Goal: Information Seeking & Learning: Learn about a topic

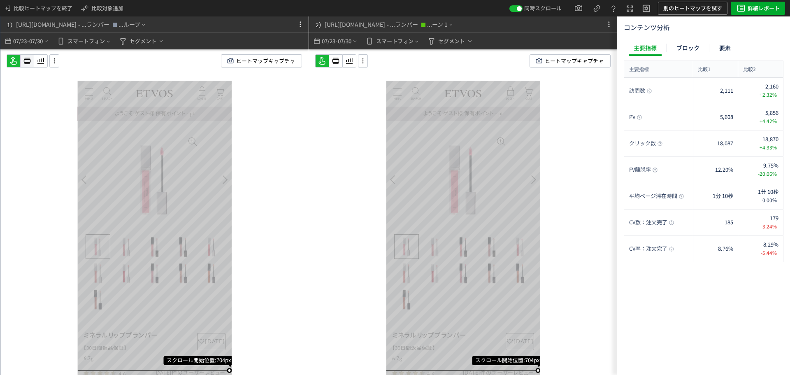
click at [28, 63] on icon at bounding box center [27, 61] width 10 height 10
click at [32, 61] on icon at bounding box center [27, 61] width 10 height 10
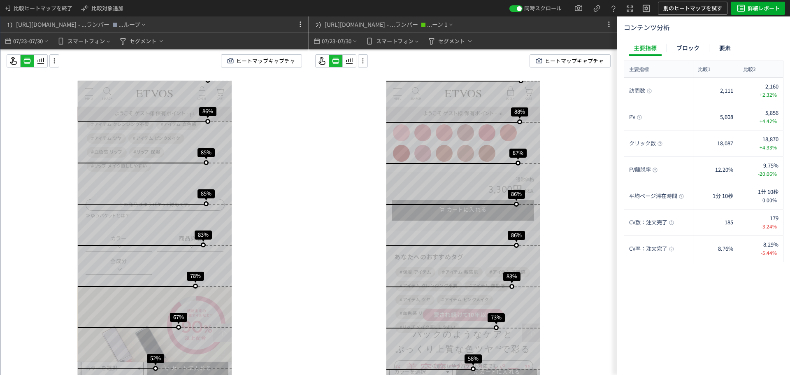
scroll to position [453, 0]
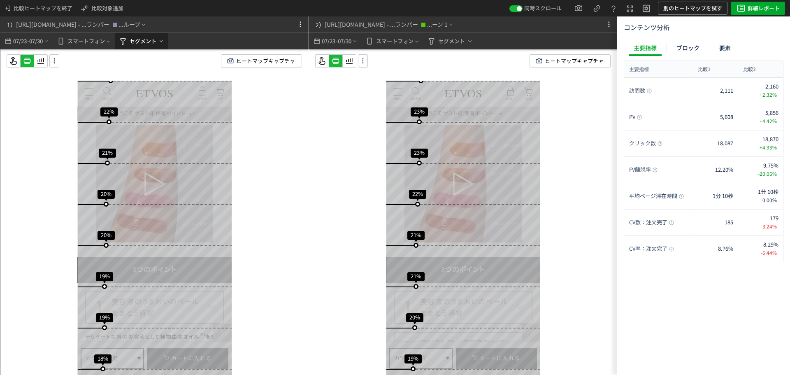
click at [135, 39] on span "セグメント" at bounding box center [143, 41] width 27 height 13
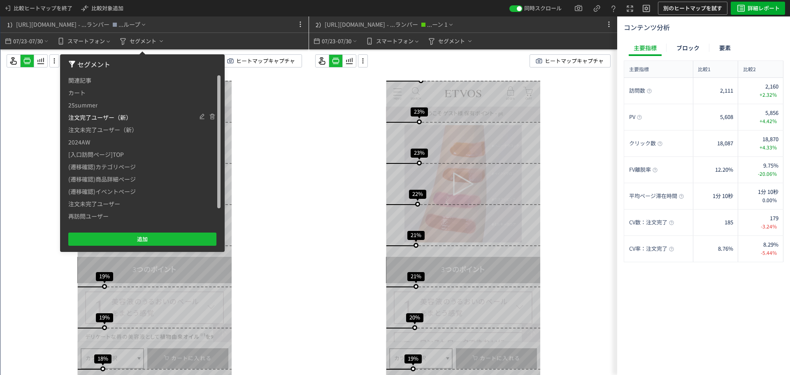
click at [97, 116] on span "注文完了ユーザー（新）" at bounding box center [99, 117] width 63 height 12
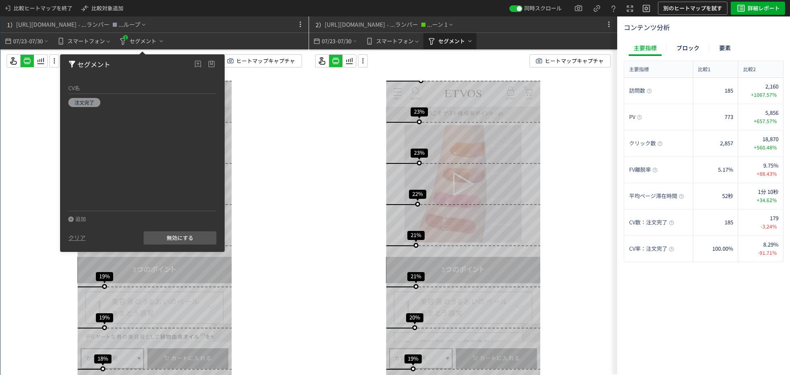
click at [448, 42] on span "セグメント" at bounding box center [451, 41] width 27 height 13
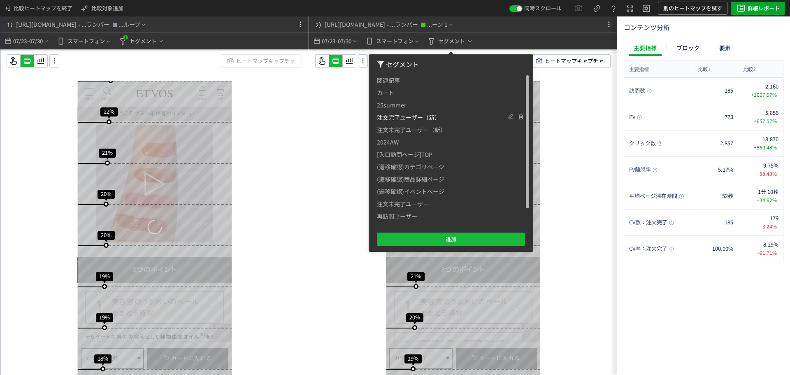
click at [410, 116] on span "注文完了ユーザー（新）" at bounding box center [408, 117] width 63 height 12
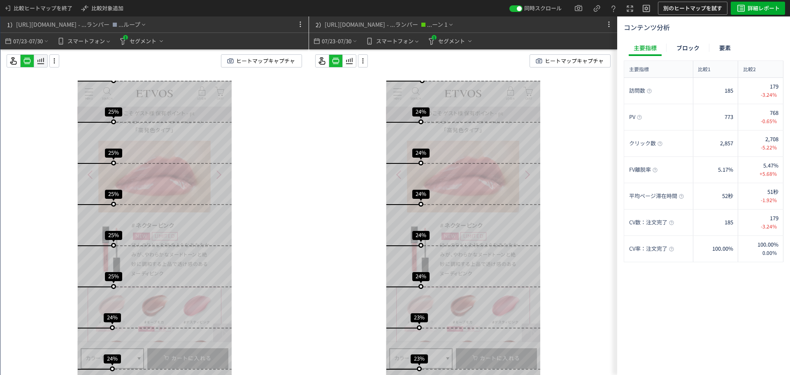
click at [42, 63] on icon at bounding box center [41, 61] width 10 height 10
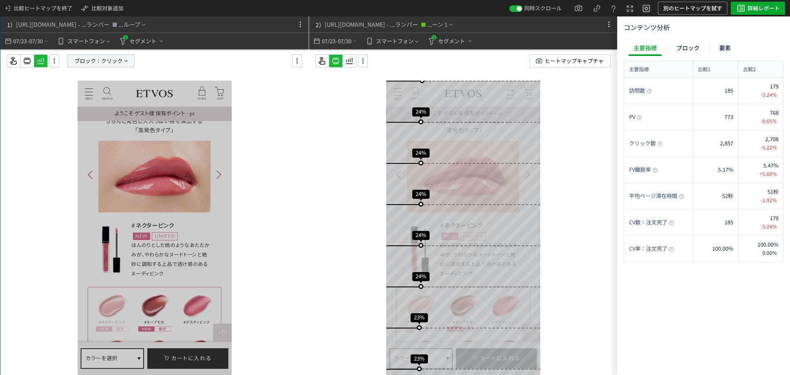
click at [128, 65] on p "ブロック： クリック" at bounding box center [101, 60] width 67 height 13
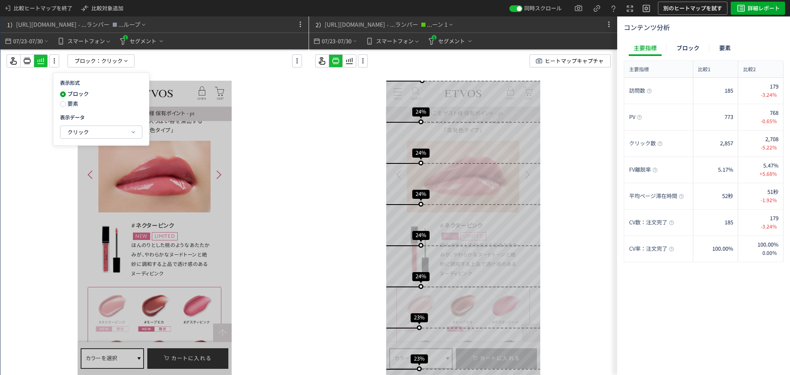
click at [75, 105] on span "要素" at bounding box center [72, 104] width 12 height 8
click at [364, 63] on icon at bounding box center [363, 60] width 10 height 9
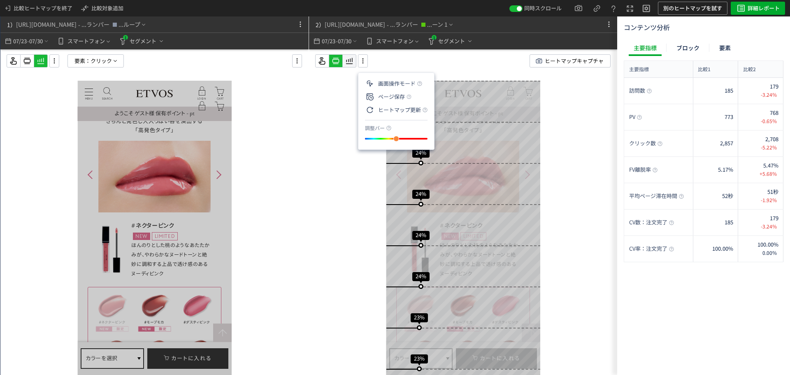
click at [46, 63] on icon at bounding box center [41, 61] width 10 height 10
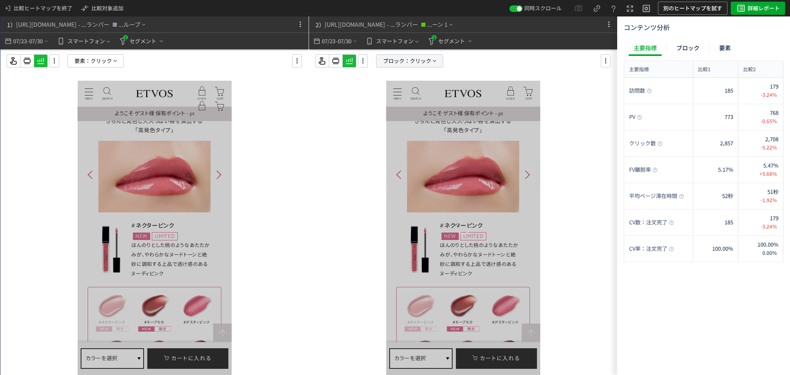
click at [419, 65] on span "クリック" at bounding box center [420, 61] width 21 height 12
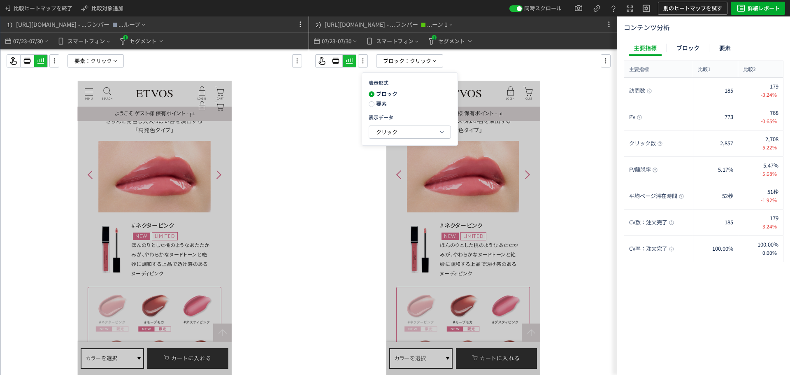
click at [383, 106] on span "要素" at bounding box center [381, 104] width 12 height 8
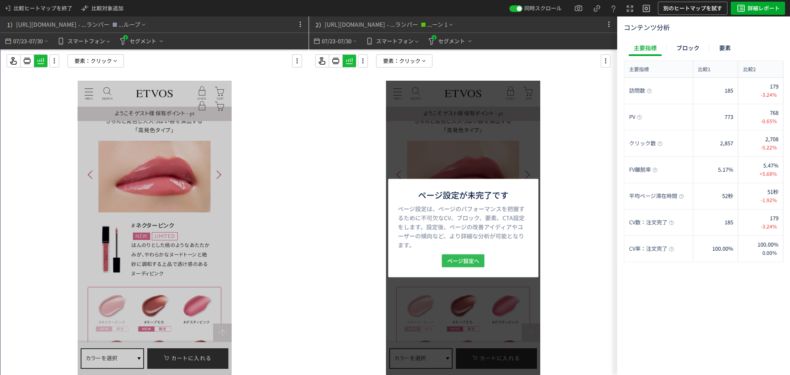
click at [478, 259] on span "ページ設定へ" at bounding box center [463, 260] width 32 height 13
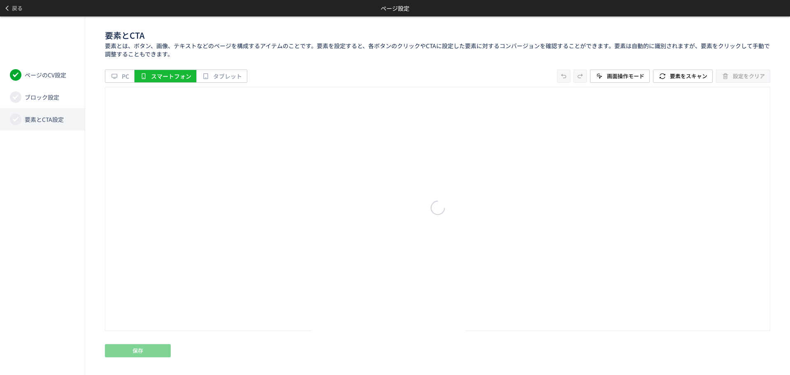
click at [72, 127] on li "要素とCTA設定" at bounding box center [42, 119] width 85 height 22
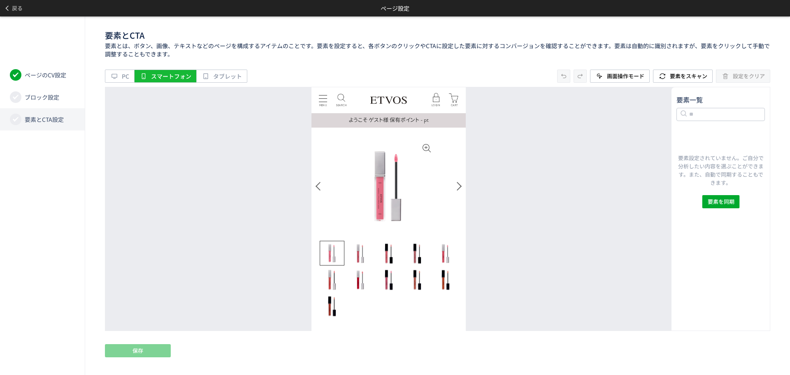
click at [31, 121] on span "要素とCTA設定" at bounding box center [44, 119] width 39 height 8
click at [19, 118] on icon at bounding box center [16, 119] width 8 height 8
click at [81, 119] on li "要素とCTA設定" at bounding box center [42, 119] width 85 height 22
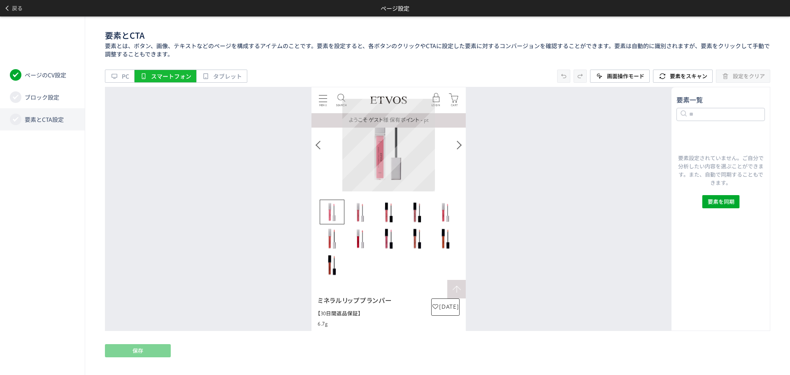
click at [391, 153] on img at bounding box center [388, 144] width 93 height 93
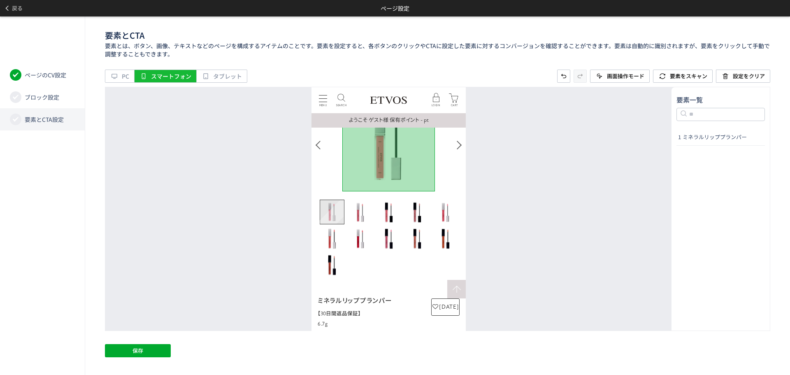
click at [333, 206] on img "Go to slide 1" at bounding box center [332, 212] width 24 height 24
click at [364, 209] on img "Go to slide 2" at bounding box center [360, 212] width 25 height 25
click at [394, 211] on img "Go to slide 3" at bounding box center [388, 212] width 25 height 25
click at [420, 214] on img "Go to slide 4" at bounding box center [417, 212] width 25 height 25
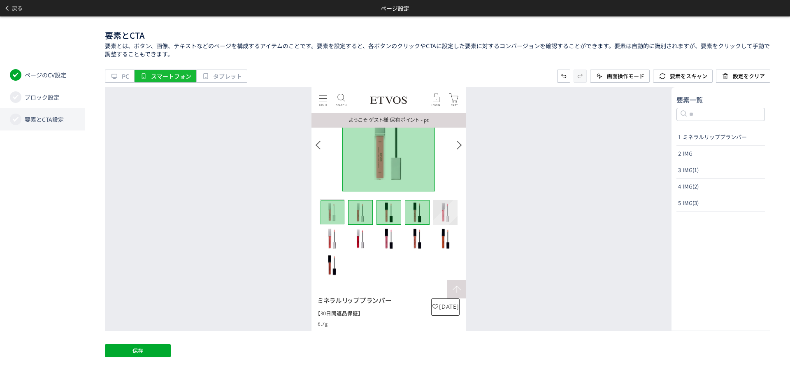
click at [444, 216] on img "Go to slide 5" at bounding box center [445, 212] width 25 height 25
click at [443, 236] on img "Go to slide 10" at bounding box center [445, 238] width 25 height 25
click at [419, 241] on img "Go to slide 9" at bounding box center [417, 238] width 25 height 25
click at [386, 242] on img "Go to slide 8" at bounding box center [388, 238] width 25 height 25
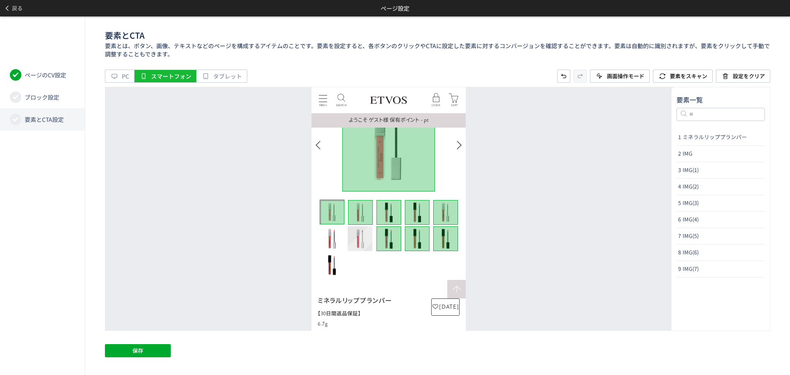
click at [356, 241] on img "Go to slide 7" at bounding box center [360, 238] width 25 height 25
click at [335, 242] on img "Go to slide 6" at bounding box center [331, 238] width 25 height 25
drag, startPoint x: 331, startPoint y: 271, endPoint x: 369, endPoint y: 251, distance: 43.1
click at [331, 271] on img "Go to slide 11" at bounding box center [331, 264] width 25 height 25
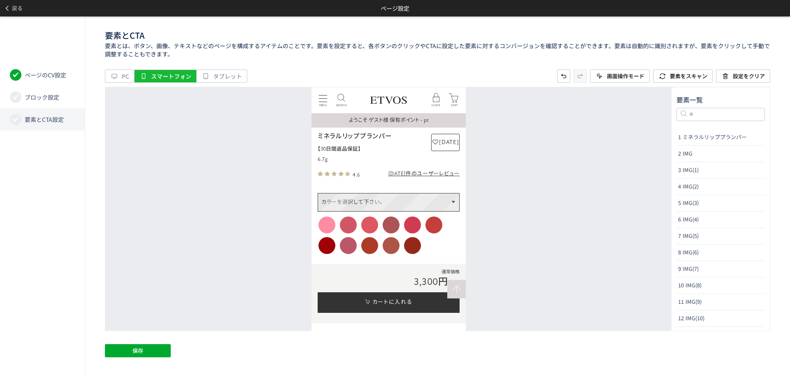
click at [340, 203] on p "カラーを選択して下さい。" at bounding box center [388, 202] width 141 height 18
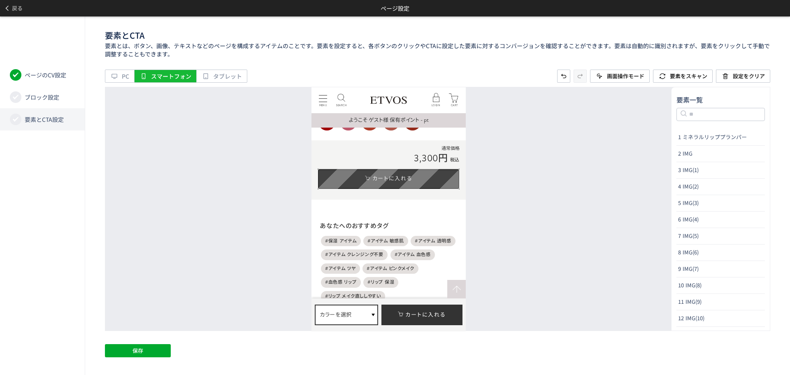
click at [371, 189] on link "カートに入れる" at bounding box center [388, 178] width 142 height 21
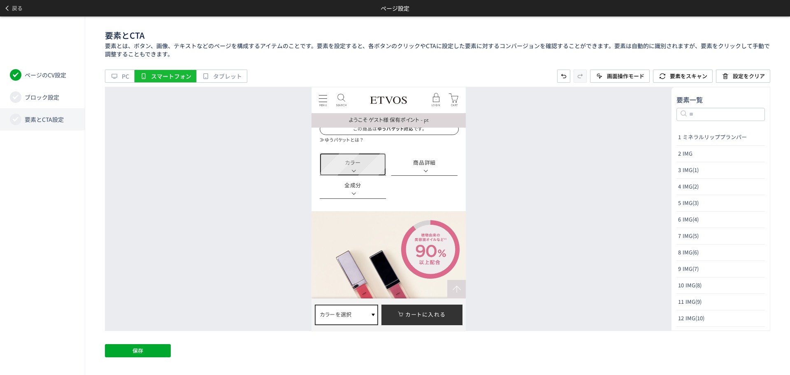
click at [368, 173] on link "カラー" at bounding box center [352, 164] width 66 height 23
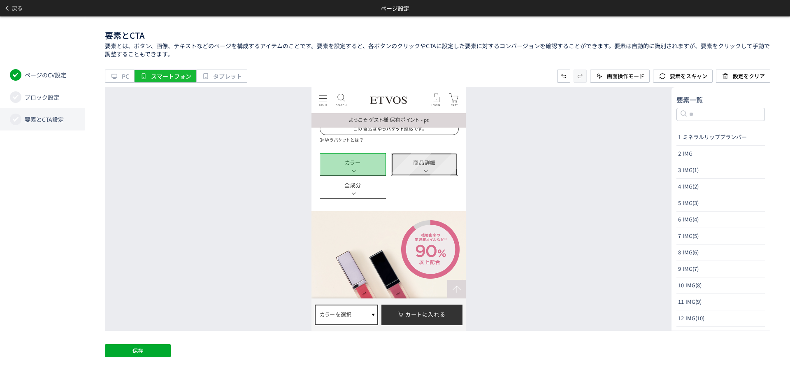
click at [438, 171] on link "商品詳細" at bounding box center [424, 164] width 66 height 23
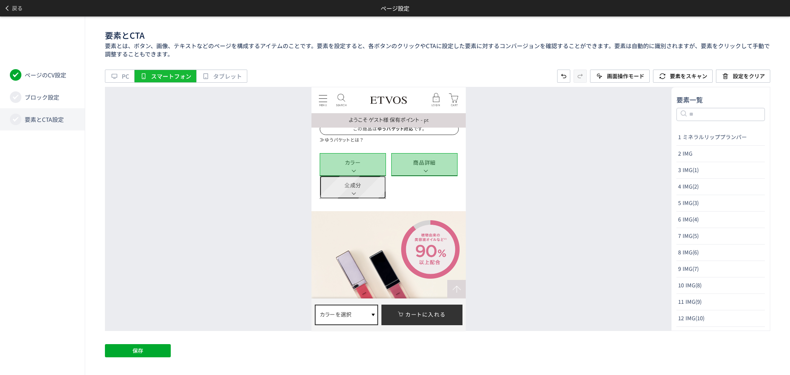
click at [368, 192] on link "全成分" at bounding box center [352, 186] width 66 height 23
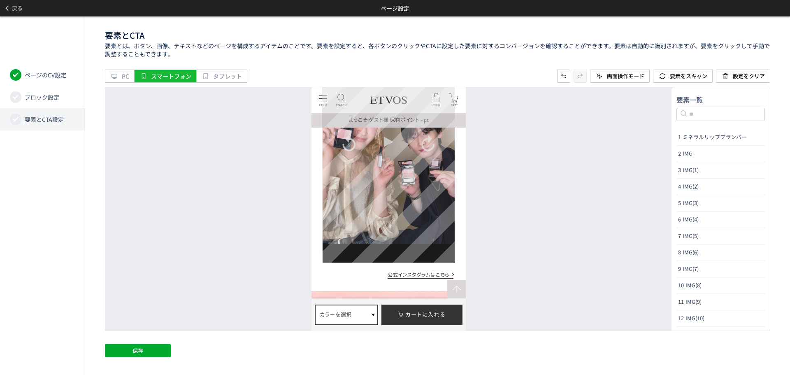
click at [446, 242] on div "Video Player" at bounding box center [388, 144] width 132 height 235
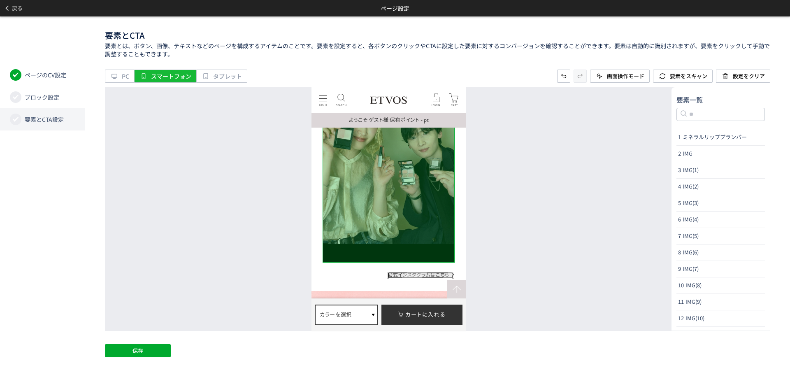
click at [426, 273] on link "公式インスタグラムはこちら" at bounding box center [420, 275] width 66 height 6
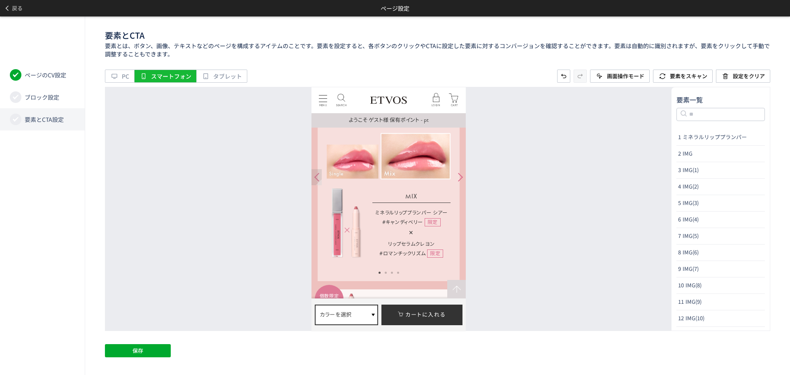
click at [314, 177] on div at bounding box center [316, 177] width 10 height 16
click at [458, 179] on div at bounding box center [460, 177] width 10 height 16
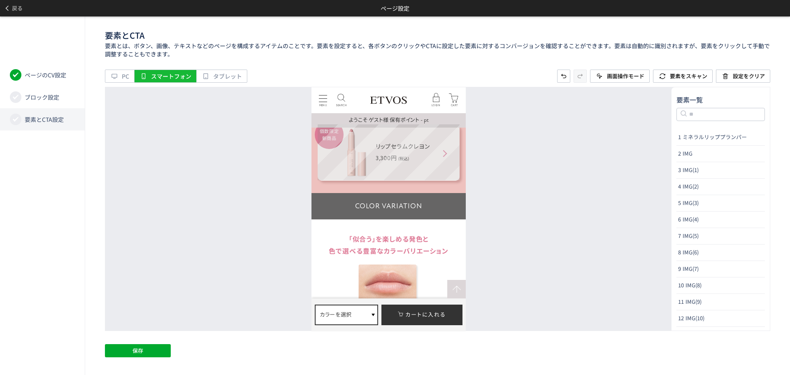
click at [454, 180] on div "個数限定 新商品 リップセラムクレヨン 3,300円 (税込)" at bounding box center [388, 152] width 142 height 56
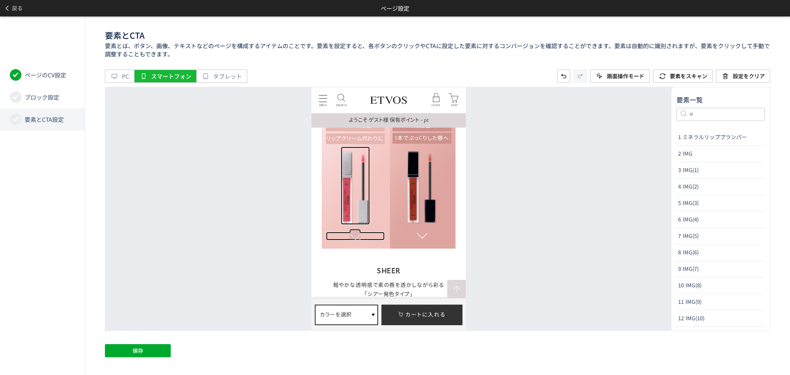
click at [356, 238] on span at bounding box center [355, 234] width 12 height 12
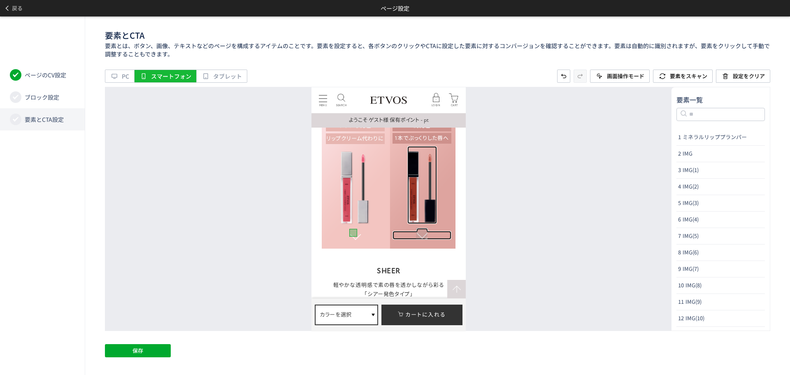
click at [420, 236] on span at bounding box center [422, 234] width 12 height 12
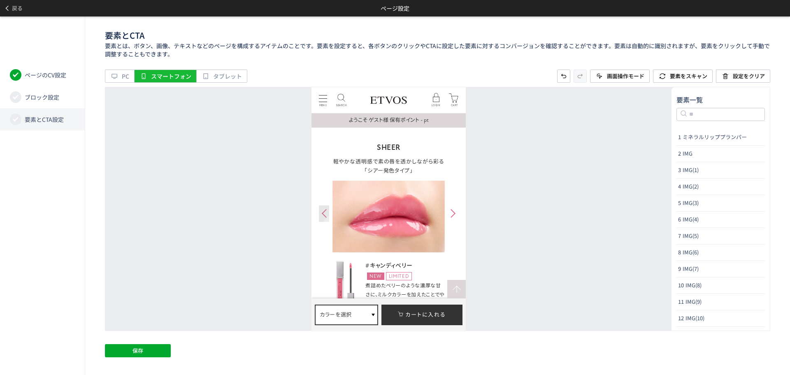
click at [320, 215] on div at bounding box center [324, 213] width 10 height 16
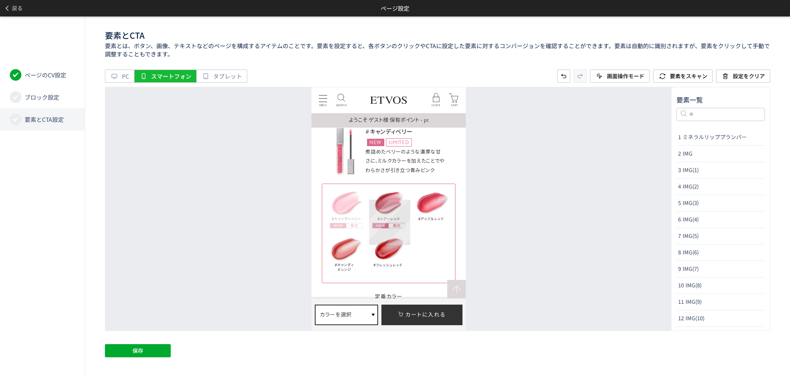
scroll to position [2428, 0]
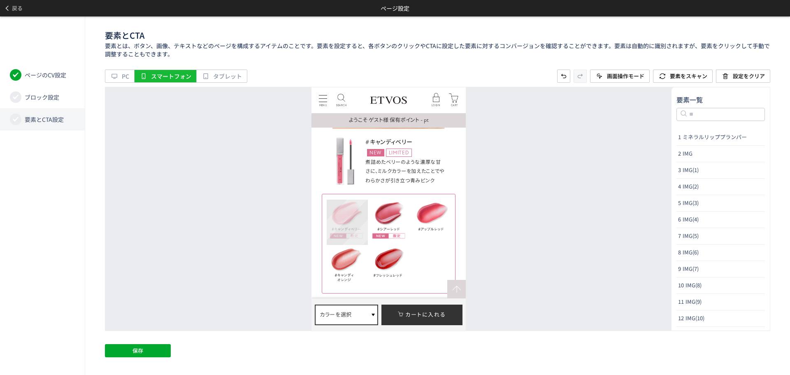
click at [341, 215] on div "名前の変更 CTAに設定" at bounding box center [347, 222] width 41 height 45
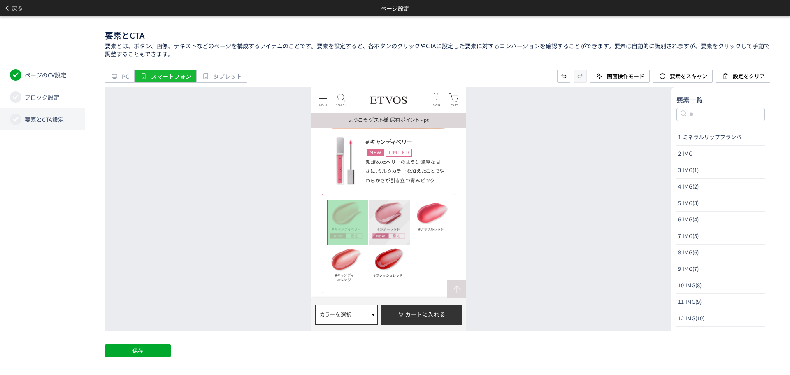
click at [393, 215] on div "名前の変更 CTAに設定" at bounding box center [389, 222] width 41 height 45
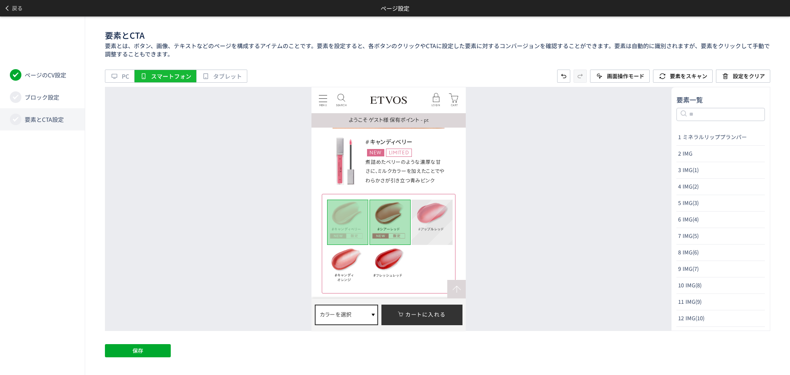
click at [444, 216] on div "名前の変更 CTAに設定" at bounding box center [432, 222] width 41 height 45
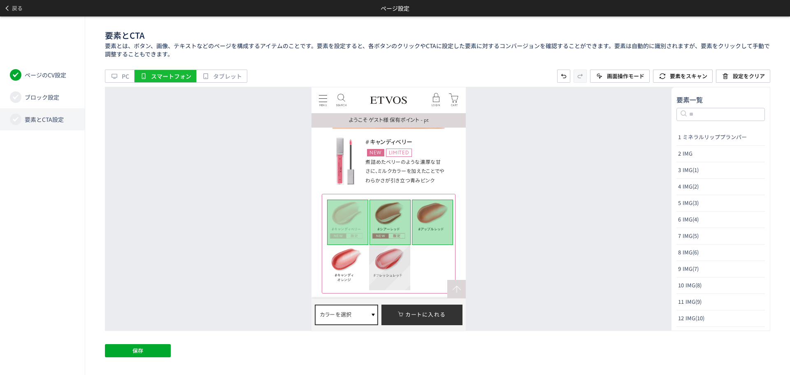
click at [393, 256] on div "名前の変更 CTAに設定" at bounding box center [389, 267] width 41 height 45
drag, startPoint x: 349, startPoint y: 259, endPoint x: 77, endPoint y: 159, distance: 290.1
click at [349, 259] on div "名前の変更 CTAに設定" at bounding box center [347, 267] width 41 height 45
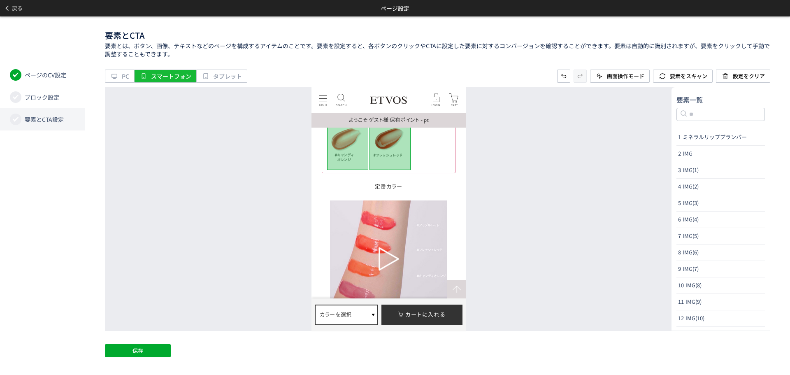
scroll to position [2634, 0]
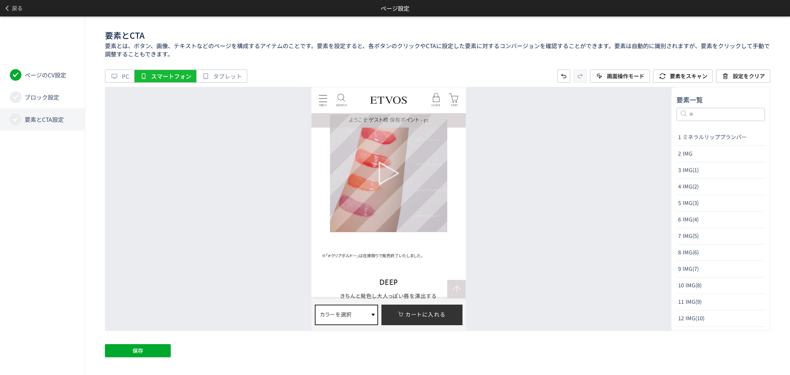
click at [428, 230] on div at bounding box center [388, 172] width 117 height 117
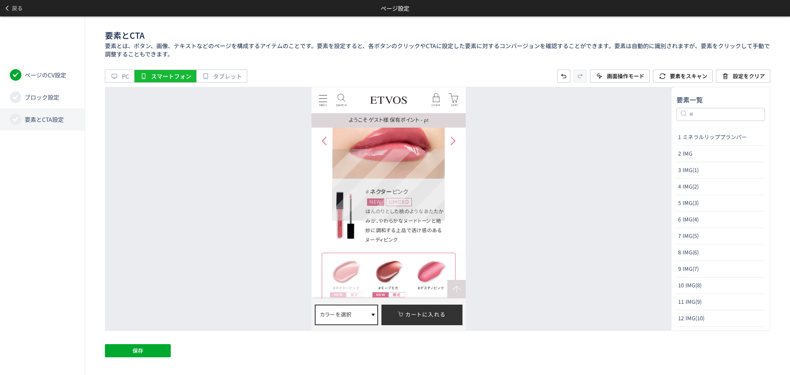
scroll to position [2799, 0]
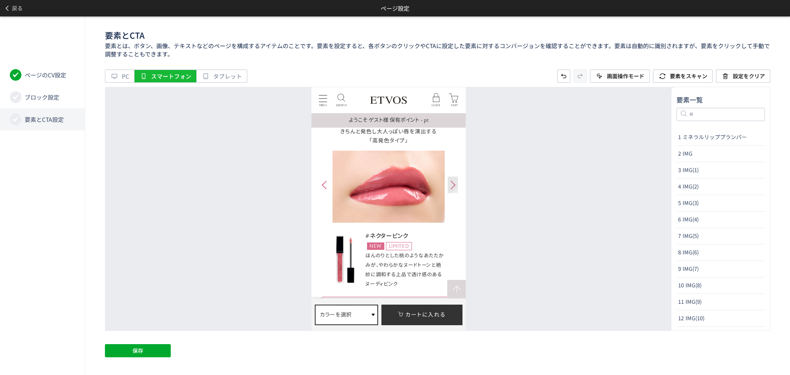
click at [452, 182] on div at bounding box center [453, 185] width 10 height 16
click at [320, 184] on div at bounding box center [324, 185] width 10 height 16
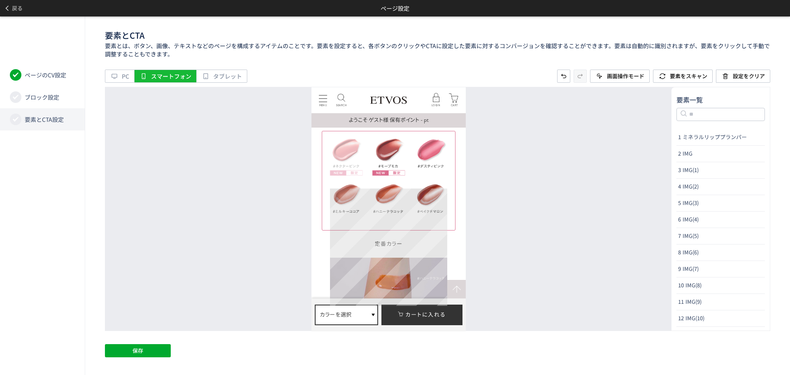
scroll to position [2922, 0]
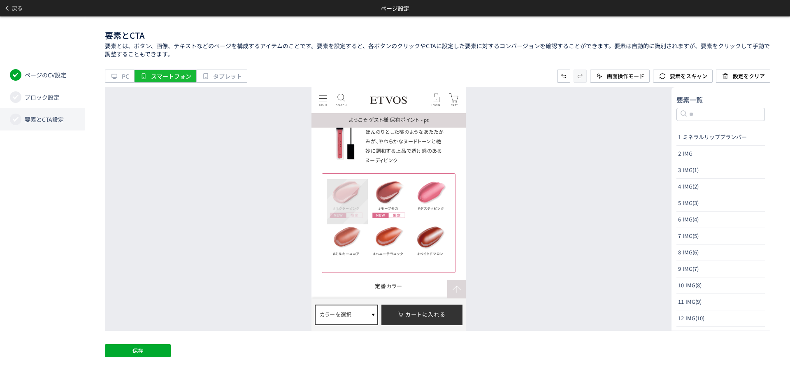
click at [347, 188] on div "名前の変更 CTAに設定" at bounding box center [347, 201] width 41 height 45
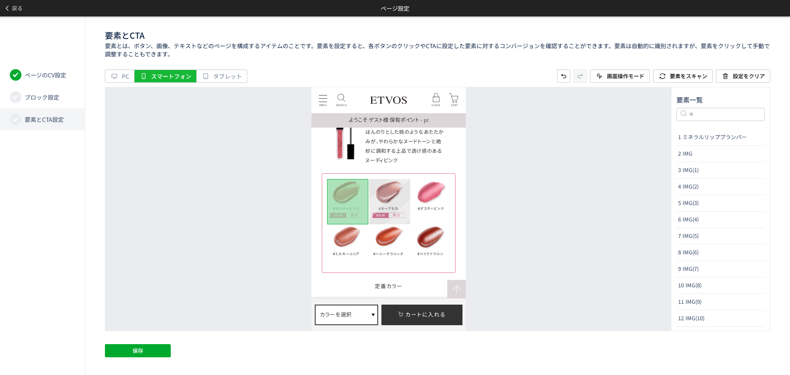
click at [388, 190] on div "名前の変更 CTAに設定" at bounding box center [389, 201] width 41 height 45
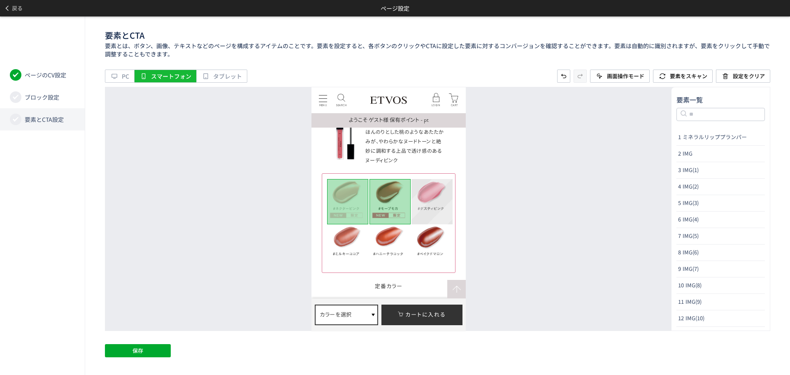
click at [431, 191] on div "名前の変更 CTAに設定" at bounding box center [432, 201] width 41 height 45
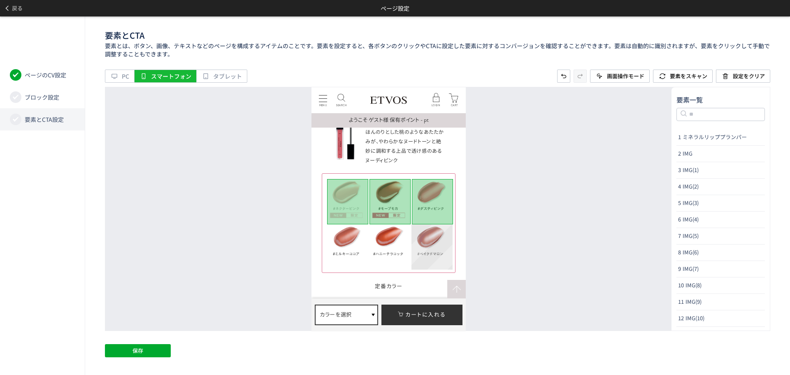
click at [425, 233] on div "名前の変更 CTAに設定" at bounding box center [432, 246] width 41 height 45
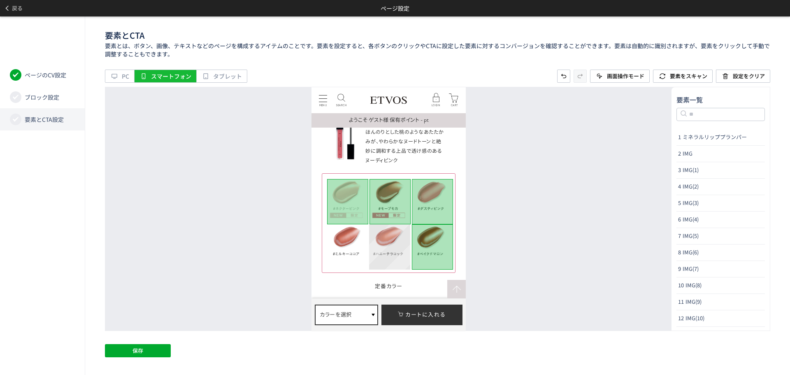
click at [376, 236] on div "名前の変更 CTAに設定" at bounding box center [389, 246] width 41 height 45
click at [343, 239] on div "名前の変更 CTAに設定" at bounding box center [347, 246] width 41 height 45
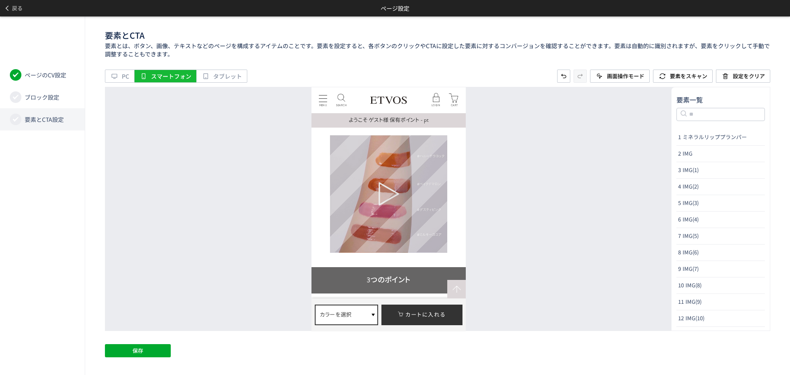
click at [408, 221] on div at bounding box center [388, 193] width 117 height 117
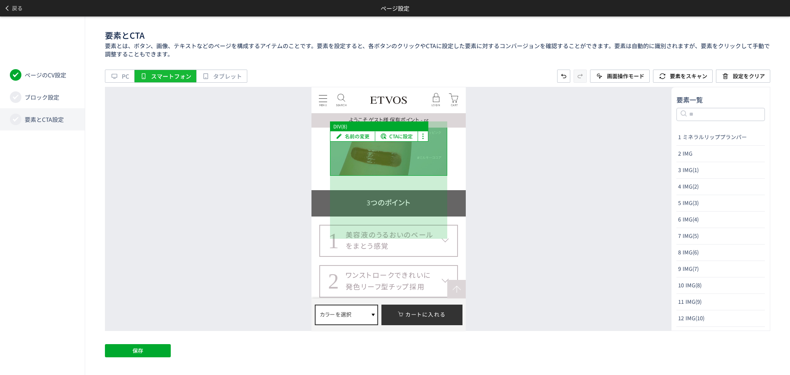
scroll to position [3293, 0]
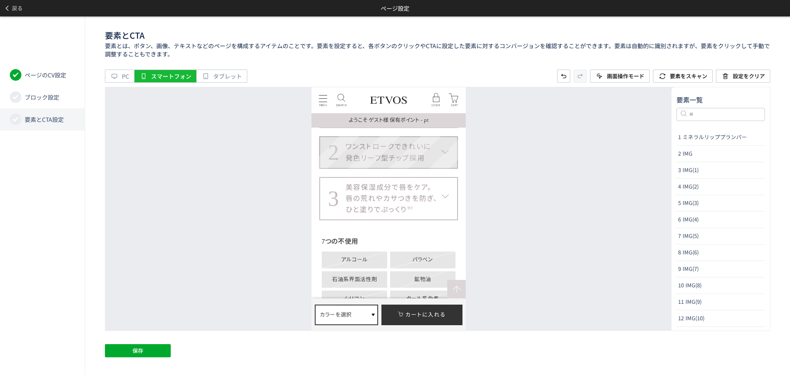
click at [452, 128] on dt "2 ワンストロークできれいに 発色リーフ型チップ採用" at bounding box center [388, 111] width 139 height 32
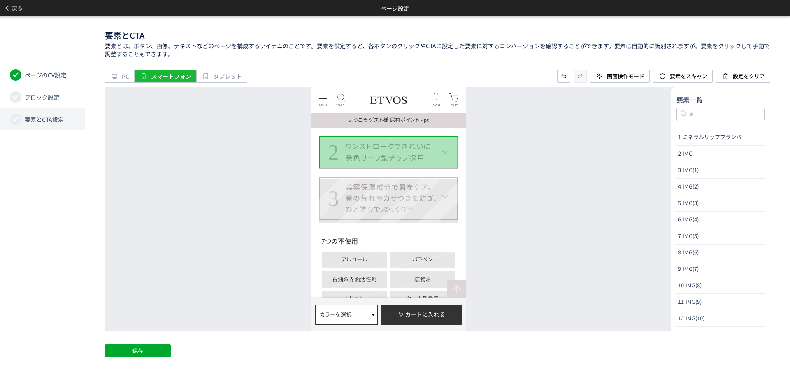
scroll to position [3169, 0]
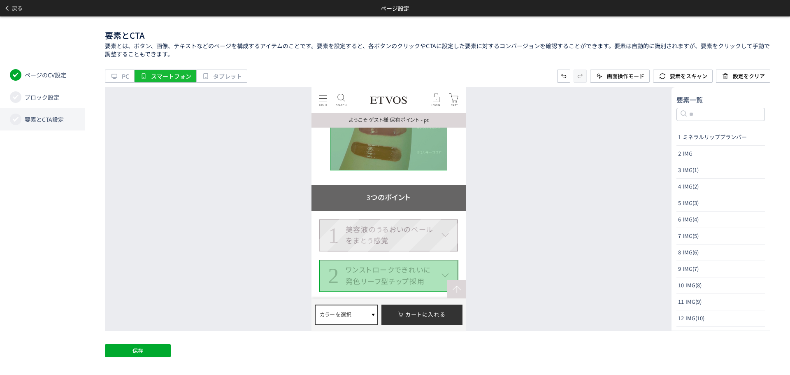
click at [447, 247] on dt "1 美容液のうるおいのベール をまとう感覚" at bounding box center [388, 235] width 139 height 32
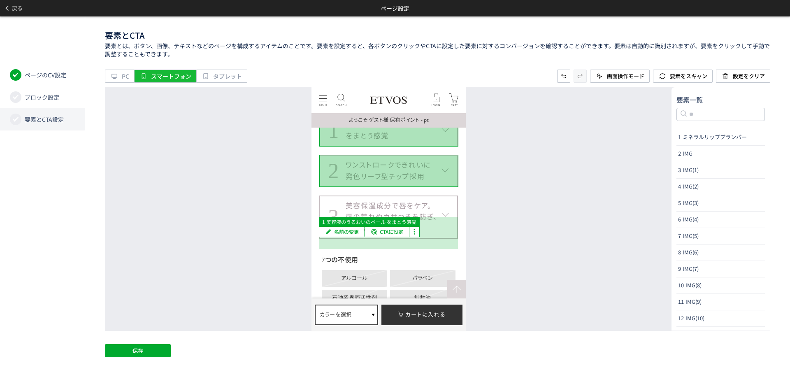
scroll to position [3334, 0]
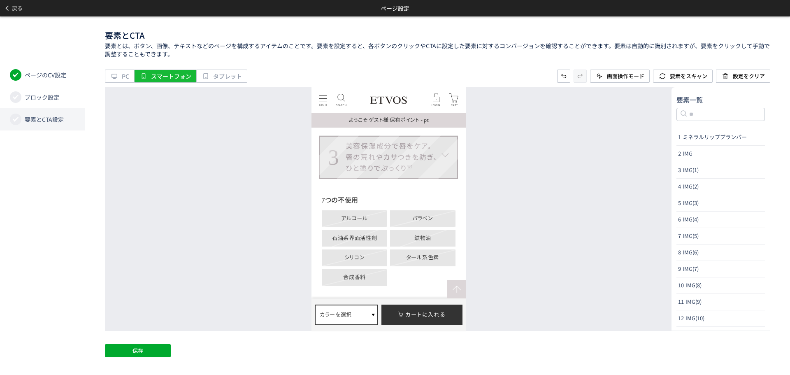
click at [450, 176] on dt "3 美容保湿成分で唇をケア。 唇の荒れやカサつきを防ぎ、 ひと塗りでぷっくり ※1" at bounding box center [388, 157] width 139 height 44
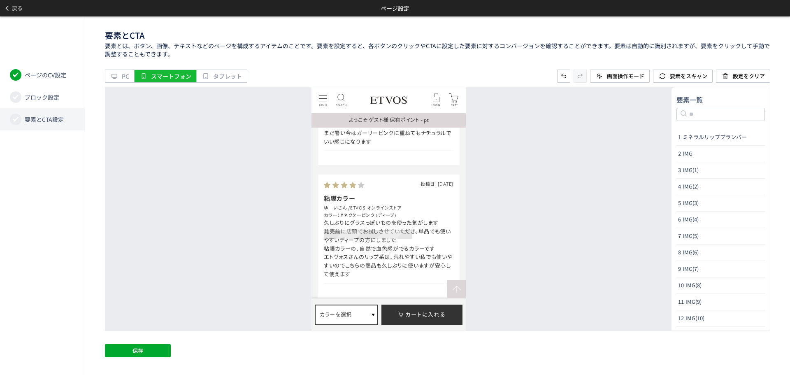
scroll to position [4322, 0]
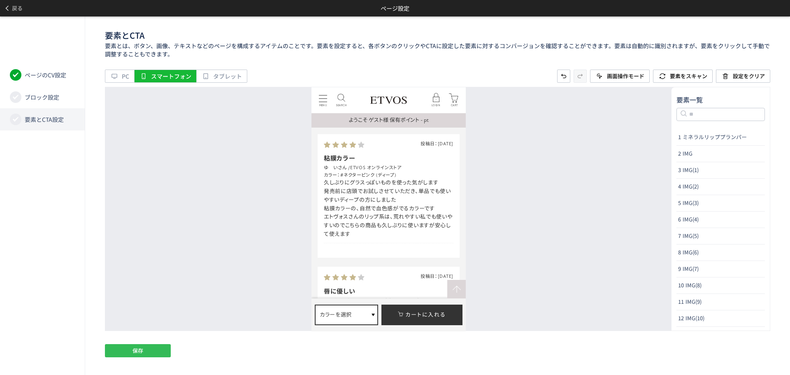
click at [121, 350] on button "保存" at bounding box center [138, 350] width 66 height 13
click at [17, 11] on span "戻る" at bounding box center [17, 8] width 11 height 13
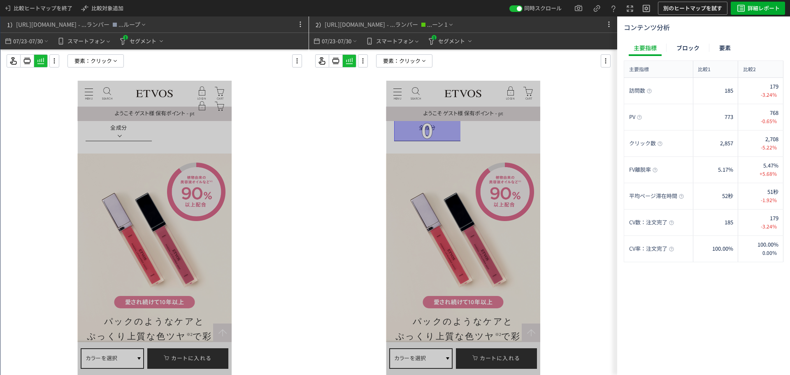
scroll to position [598, 0]
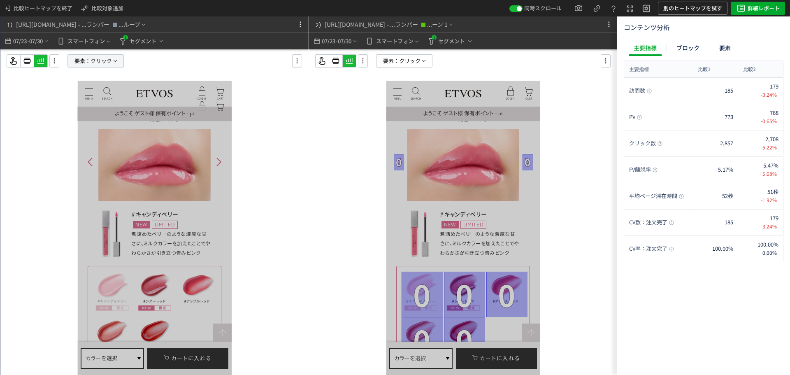
click at [121, 61] on p "要素： クリック" at bounding box center [96, 60] width 56 height 13
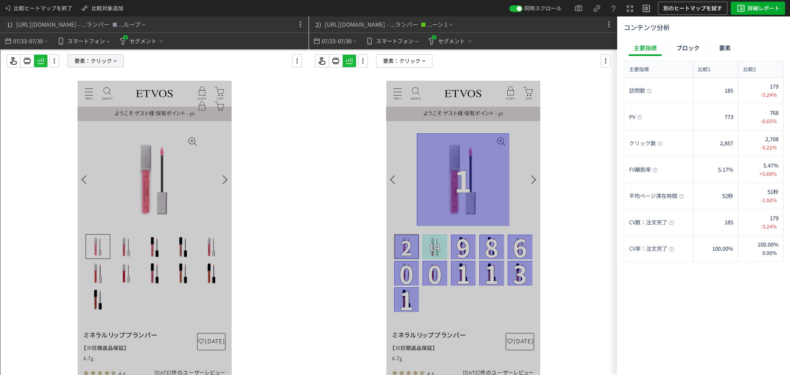
click at [119, 64] on p "要素： クリック" at bounding box center [96, 60] width 56 height 13
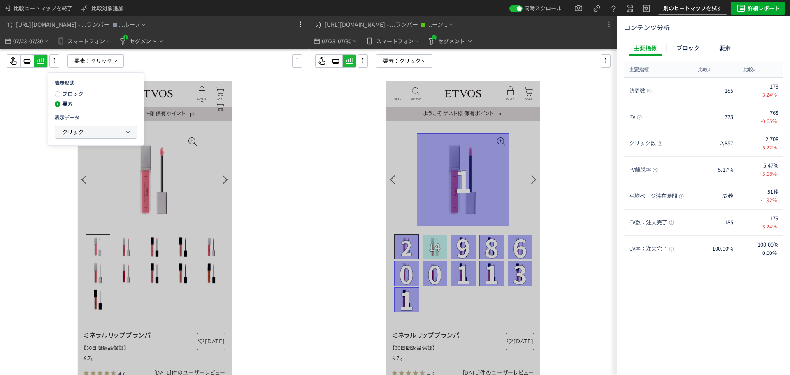
click at [73, 136] on span "クリック" at bounding box center [72, 132] width 21 height 10
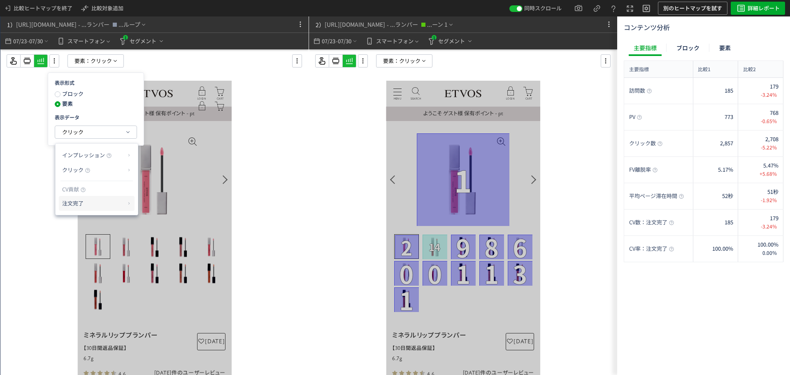
click at [61, 200] on li "注文完了" at bounding box center [97, 203] width 76 height 15
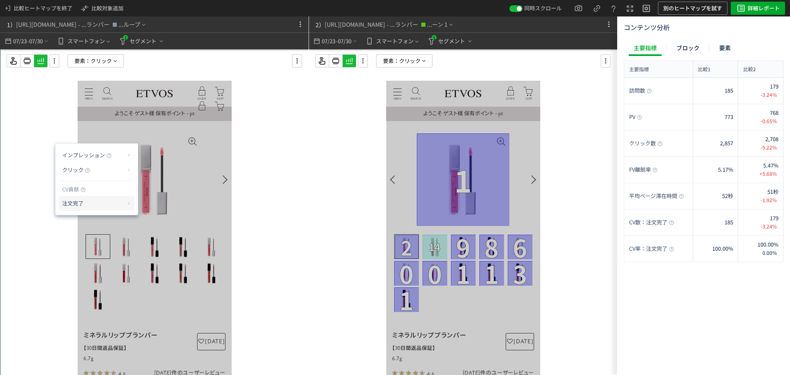
click at [111, 201] on p "注文完了" at bounding box center [93, 203] width 63 height 14
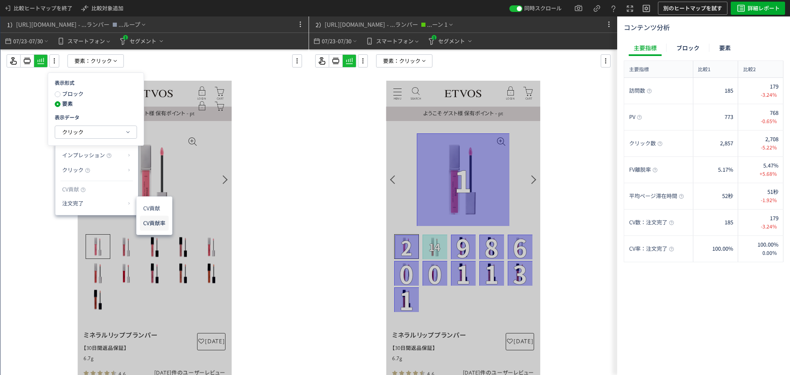
click at [151, 223] on li "CV貢献率" at bounding box center [154, 223] width 29 height 15
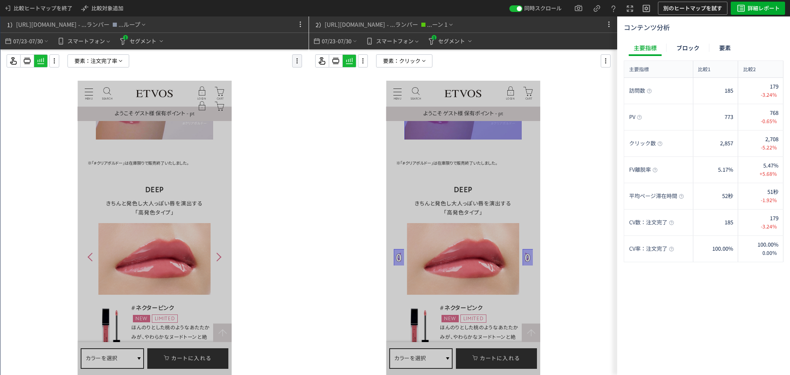
click at [298, 61] on icon at bounding box center [297, 60] width 10 height 9
click at [322, 90] on li "要素編集" at bounding box center [335, 96] width 79 height 13
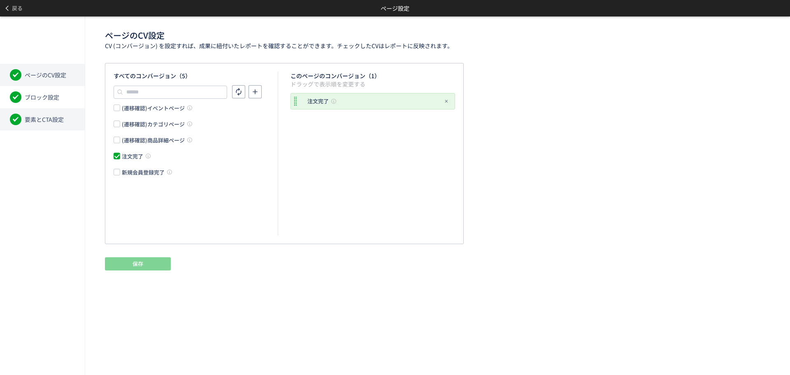
click at [56, 119] on span "要素とCTA設定" at bounding box center [44, 119] width 39 height 8
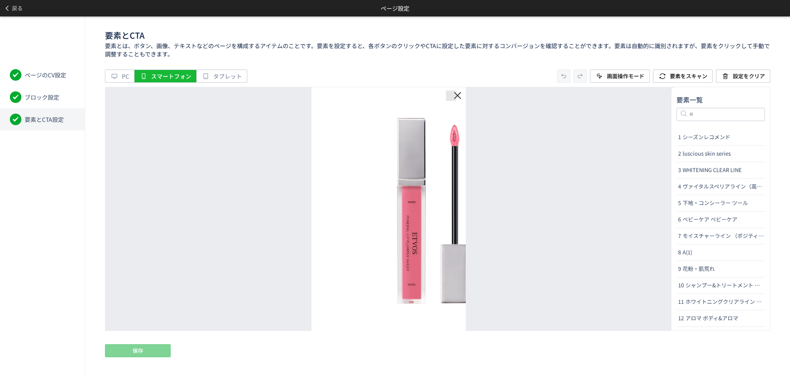
click at [453, 95] on div at bounding box center [457, 95] width 10 height 10
click at [617, 73] on span "画面操作モード" at bounding box center [625, 76] width 37 height 8
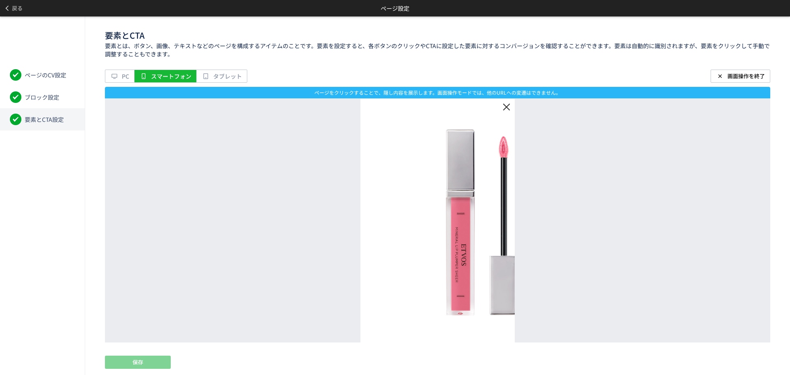
click at [501, 105] on div at bounding box center [506, 107] width 10 height 10
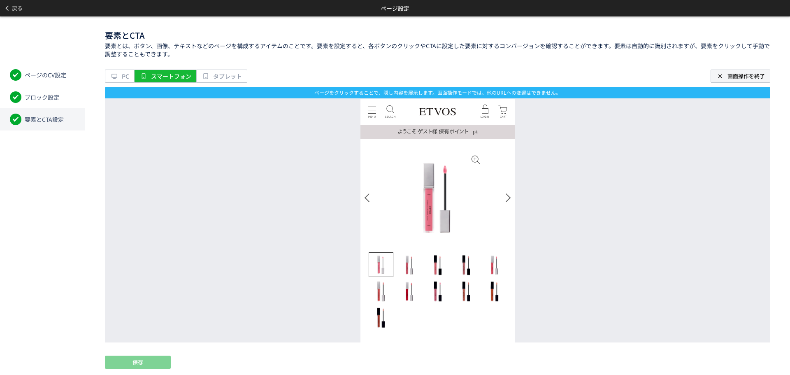
click at [761, 78] on span "画面操作を終了" at bounding box center [746, 76] width 37 height 8
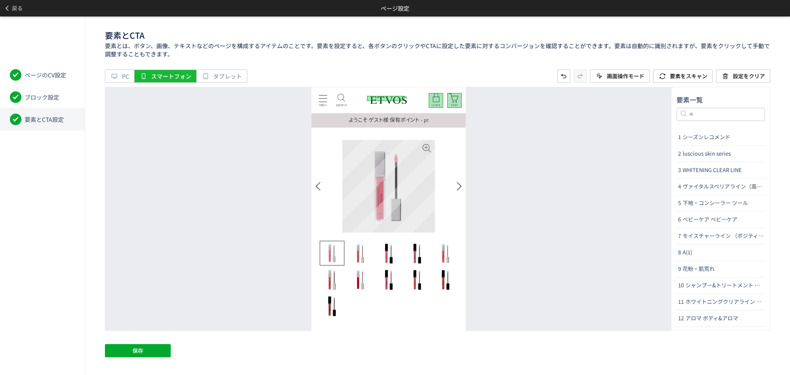
click at [411, 202] on img at bounding box center [388, 186] width 93 height 93
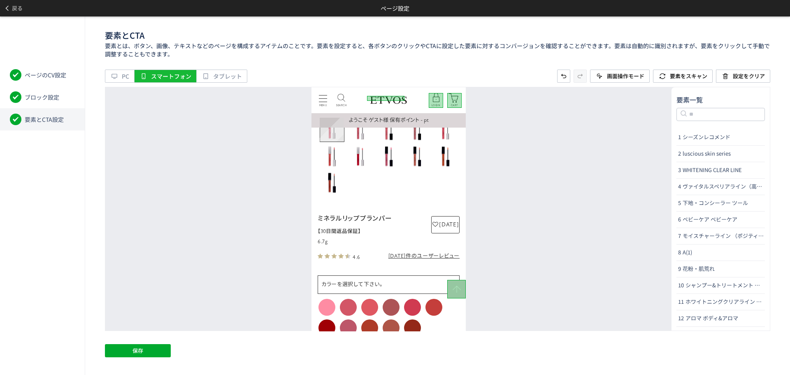
click at [334, 136] on img "Go to slide 1" at bounding box center [332, 129] width 24 height 24
click at [364, 136] on img "Go to slide 2" at bounding box center [360, 129] width 25 height 25
click at [391, 136] on img "Go to slide 3" at bounding box center [388, 129] width 25 height 25
click at [413, 136] on img "Go to slide 4" at bounding box center [417, 129] width 25 height 25
click at [438, 136] on img "Go to slide 5" at bounding box center [445, 129] width 25 height 25
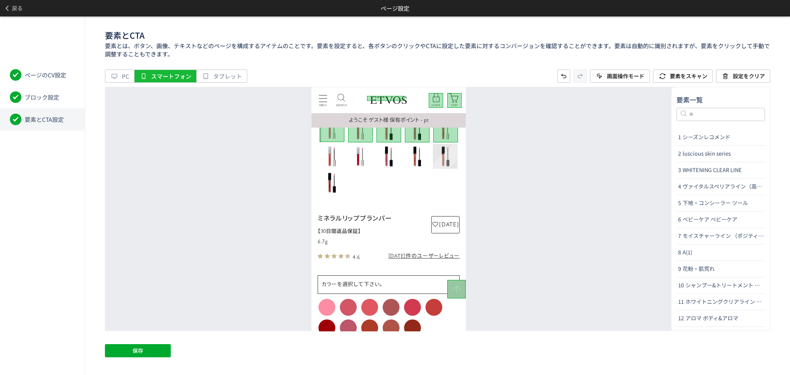
click at [441, 155] on img "Go to slide 10" at bounding box center [445, 156] width 25 height 25
click at [417, 159] on img "Go to slide 9" at bounding box center [417, 156] width 25 height 25
click at [390, 159] on img "Go to slide 8" at bounding box center [388, 156] width 25 height 25
click at [361, 161] on img "Go to slide 7" at bounding box center [360, 156] width 25 height 25
click at [328, 162] on img "Go to slide 6" at bounding box center [331, 156] width 25 height 25
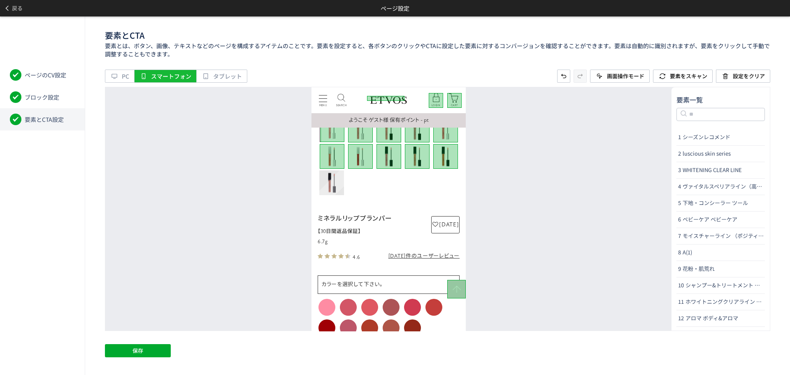
click at [328, 181] on img "Go to slide 11" at bounding box center [331, 182] width 25 height 25
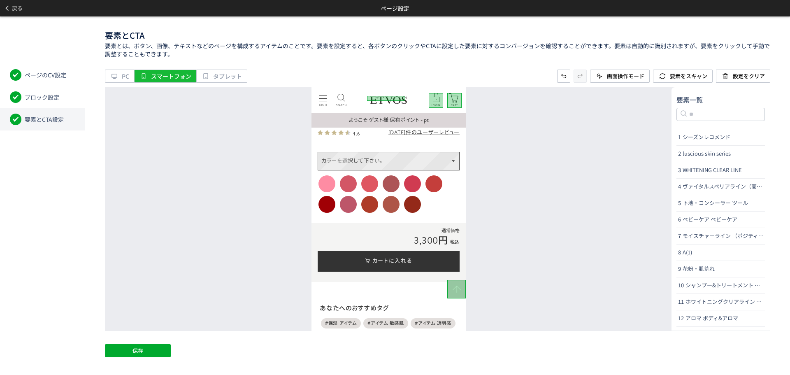
click at [410, 161] on p "カラーを選択して下さい。" at bounding box center [388, 161] width 141 height 18
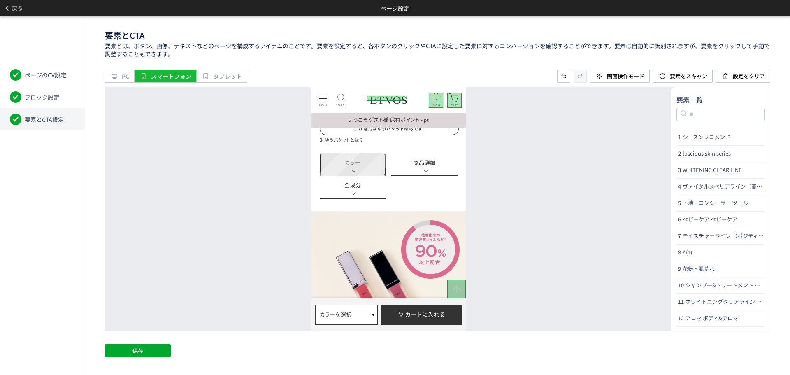
click at [376, 167] on link "カラー" at bounding box center [352, 164] width 66 height 23
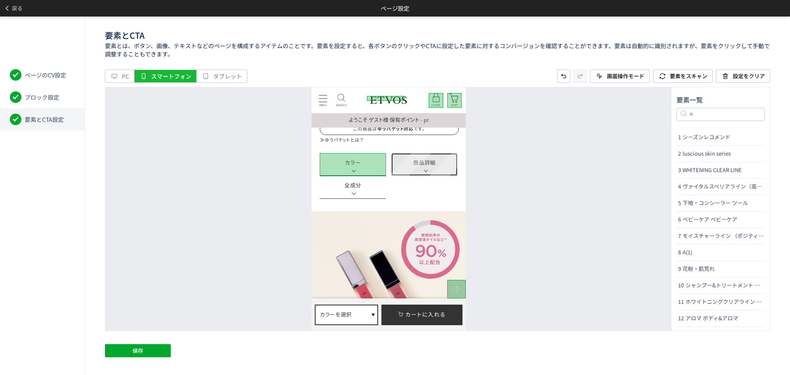
click at [443, 166] on link "商品詳細" at bounding box center [424, 164] width 66 height 23
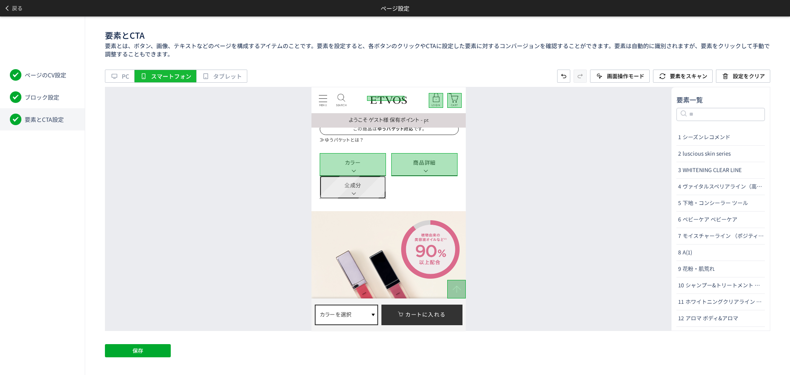
click at [378, 189] on link "全成分" at bounding box center [352, 186] width 66 height 23
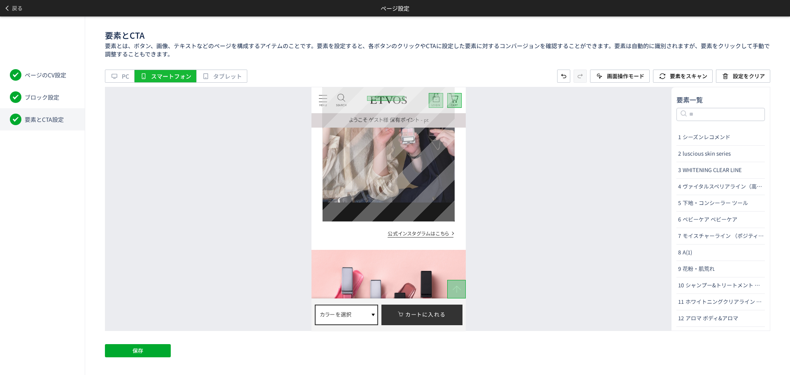
click at [374, 215] on div "Video Player" at bounding box center [388, 103] width 132 height 235
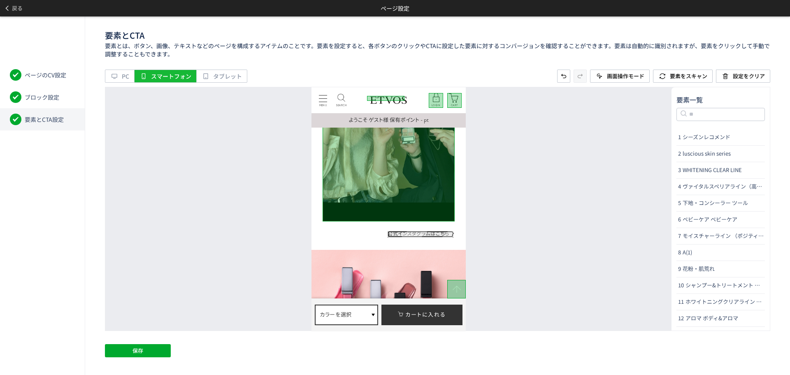
click at [410, 235] on link "公式インスタグラムはこちら" at bounding box center [420, 233] width 66 height 6
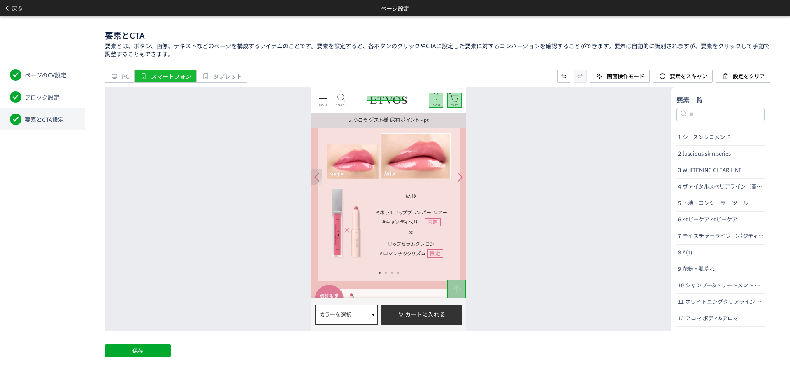
click at [317, 176] on div at bounding box center [316, 177] width 10 height 16
click at [457, 181] on div at bounding box center [460, 177] width 10 height 16
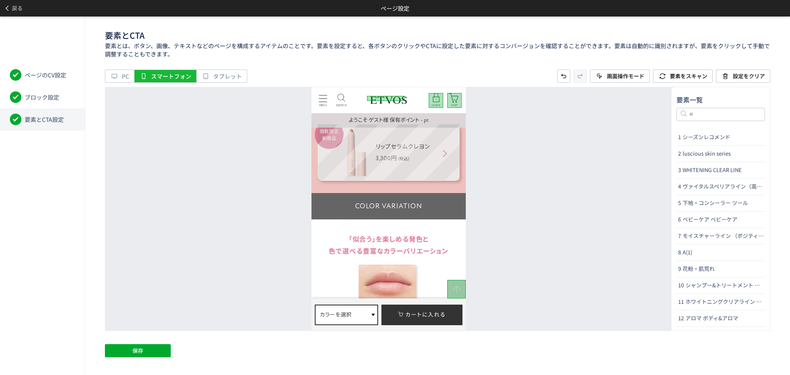
click at [458, 178] on div "個数限定 新商品 リップセラムクレヨン 3,300円 (税込)" at bounding box center [388, 152] width 142 height 56
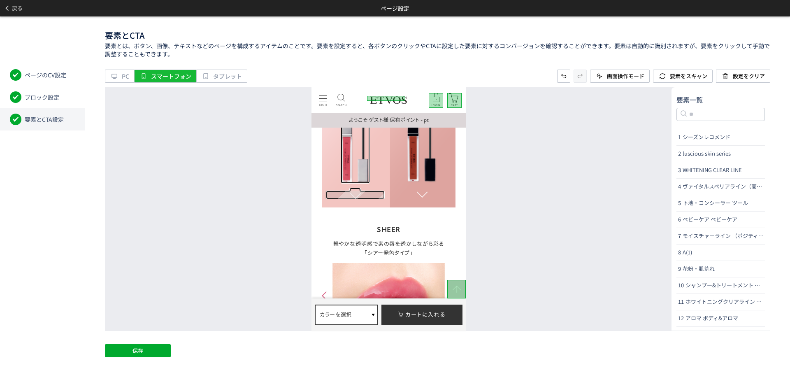
click at [361, 194] on div at bounding box center [355, 194] width 59 height 9
click at [431, 193] on div at bounding box center [421, 193] width 59 height 9
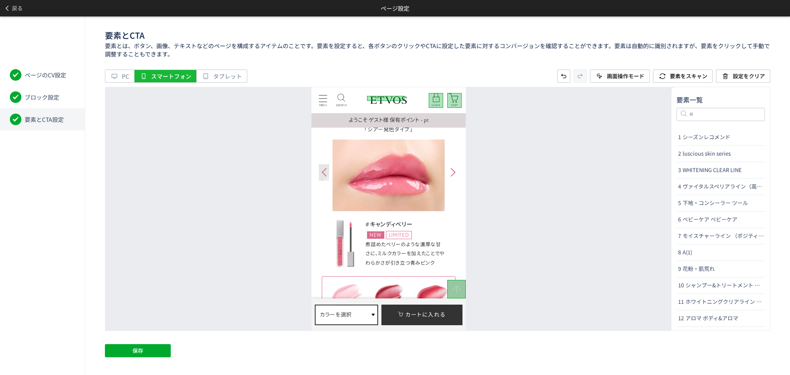
click at [326, 175] on div at bounding box center [324, 172] width 10 height 16
click at [455, 173] on div at bounding box center [453, 172] width 10 height 16
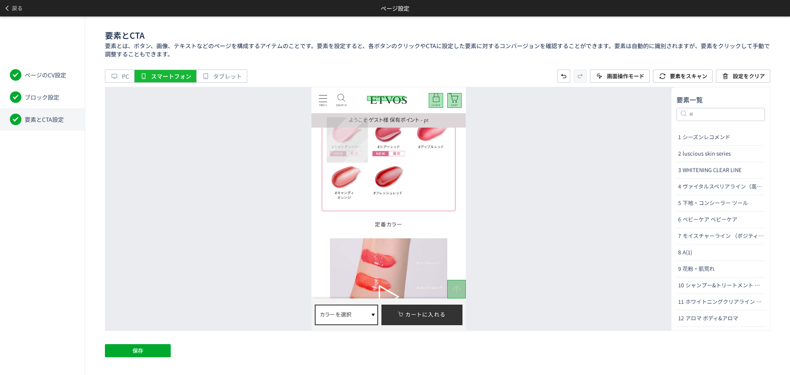
click at [331, 145] on div "名前の変更 CTAに設定" at bounding box center [347, 139] width 41 height 45
click at [345, 175] on div "名前の変更 CTAに設定" at bounding box center [347, 185] width 41 height 45
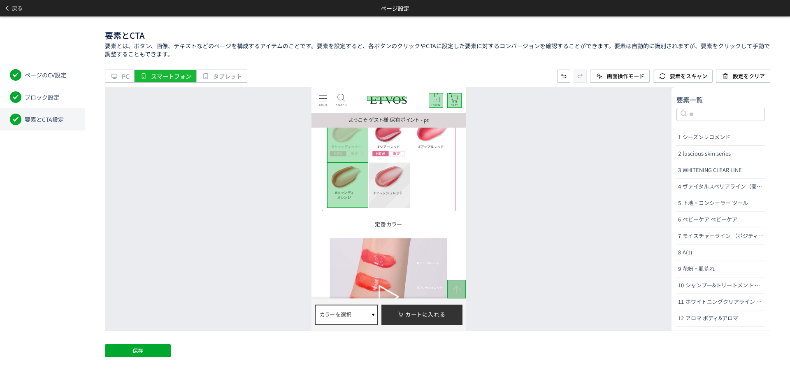
click at [395, 179] on div "名前の変更 CTAに設定" at bounding box center [389, 185] width 41 height 45
click at [396, 140] on div "名前の変更 CTAに設定" at bounding box center [389, 139] width 41 height 45
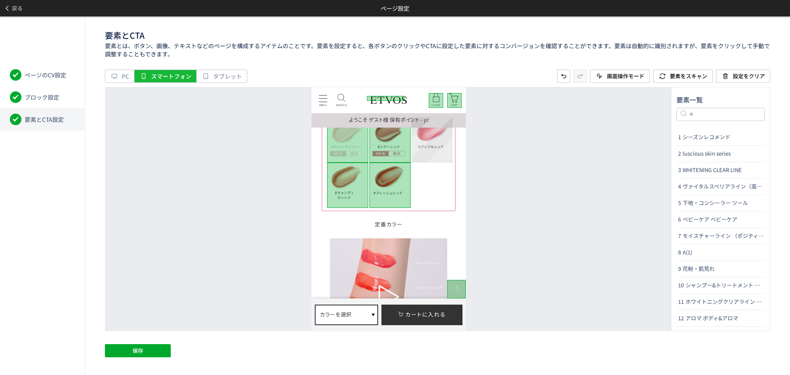
click at [435, 144] on div "名前の変更 CTAに設定" at bounding box center [432, 139] width 41 height 45
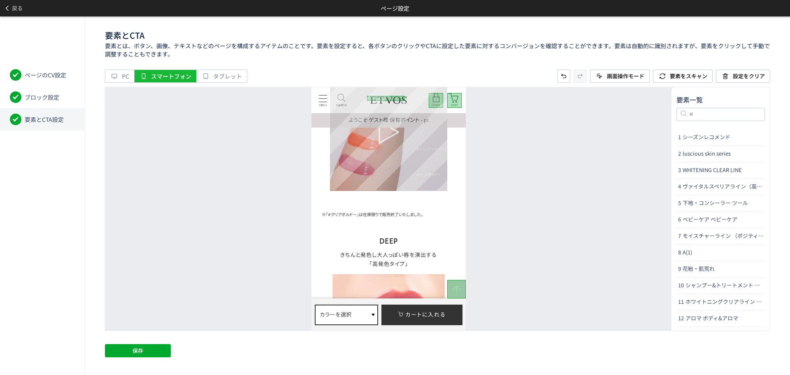
click at [403, 180] on div at bounding box center [388, 131] width 117 height 117
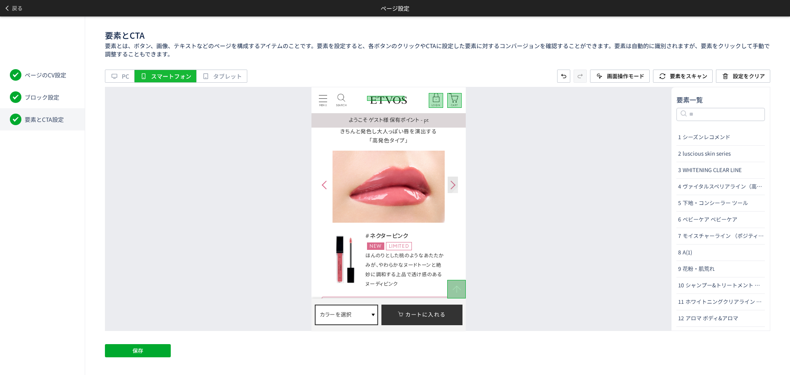
click at [453, 183] on div at bounding box center [453, 185] width 10 height 16
click at [326, 183] on div at bounding box center [324, 185] width 10 height 16
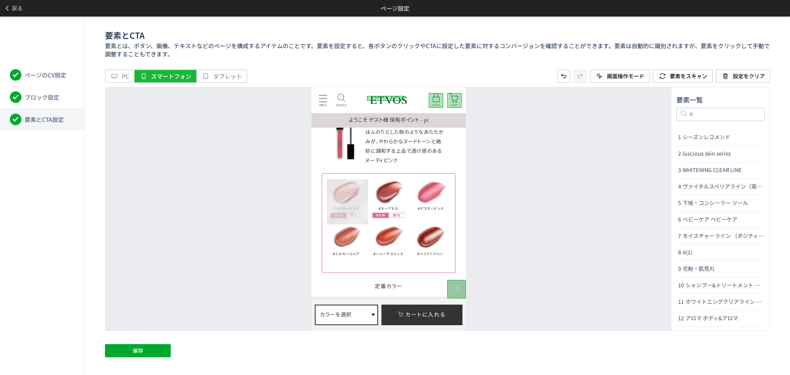
click at [355, 185] on div "名前の変更 CTAに設定" at bounding box center [347, 201] width 41 height 45
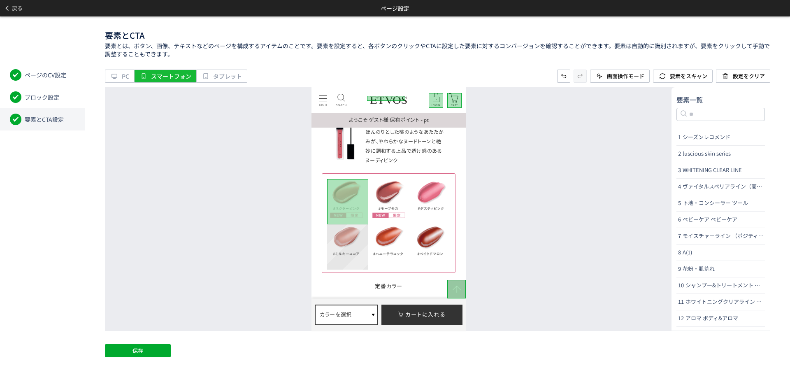
click at [355, 226] on div "名前の変更 CTAに設定" at bounding box center [347, 246] width 41 height 45
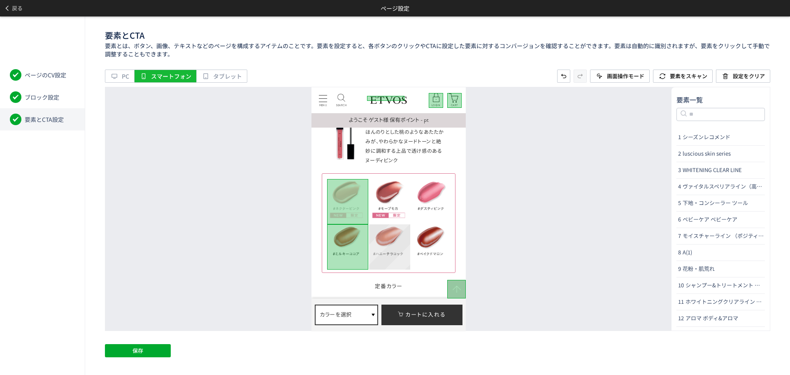
click at [381, 226] on div "名前の変更 CTAに設定" at bounding box center [389, 246] width 41 height 45
drag, startPoint x: 385, startPoint y: 189, endPoint x: 100, endPoint y: 98, distance: 299.0
click at [385, 189] on div "名前の変更 CTAに設定" at bounding box center [389, 201] width 41 height 45
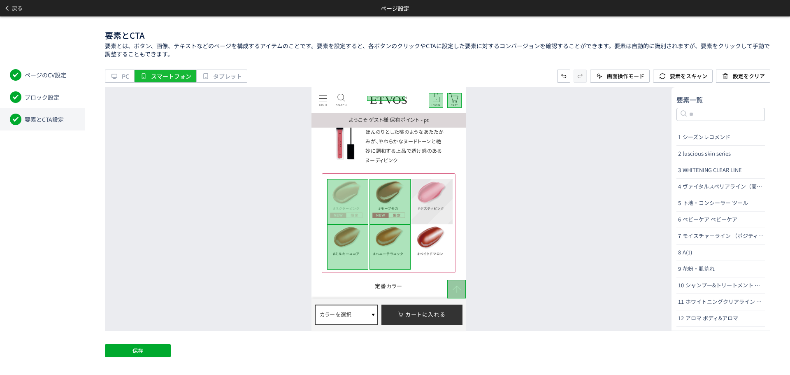
click at [452, 185] on div "名前の変更 CTAに設定" at bounding box center [432, 201] width 41 height 45
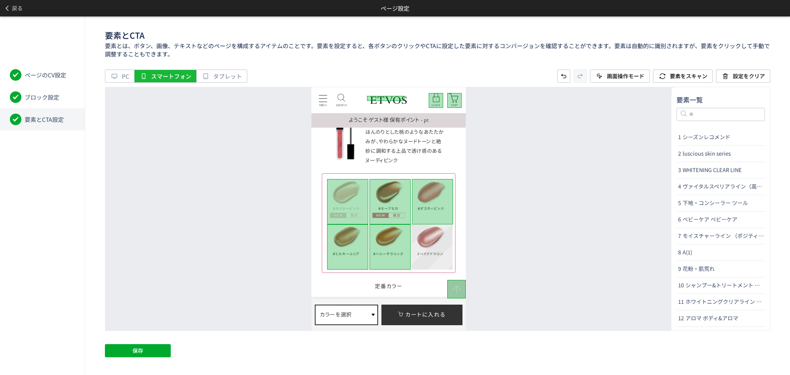
click at [435, 235] on div "名前の変更 CTAに設定" at bounding box center [432, 246] width 41 height 45
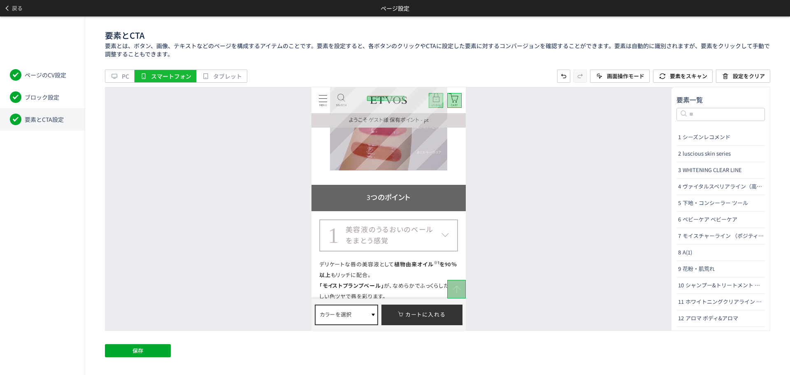
click at [423, 163] on div at bounding box center [388, 111] width 117 height 117
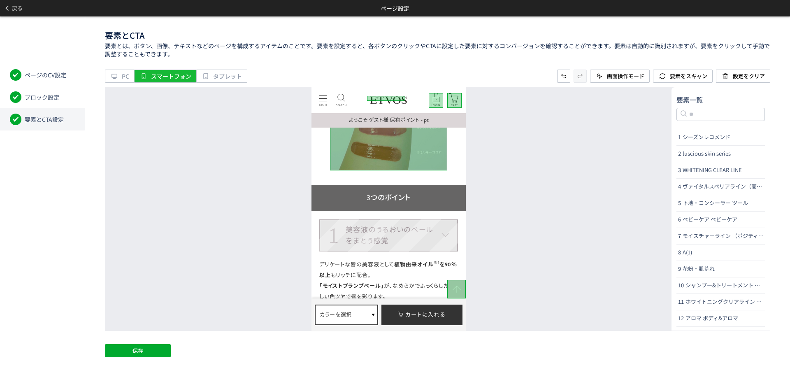
click at [451, 234] on dt "1 美容液のうるおいのベール をまとう感覚" at bounding box center [388, 235] width 139 height 32
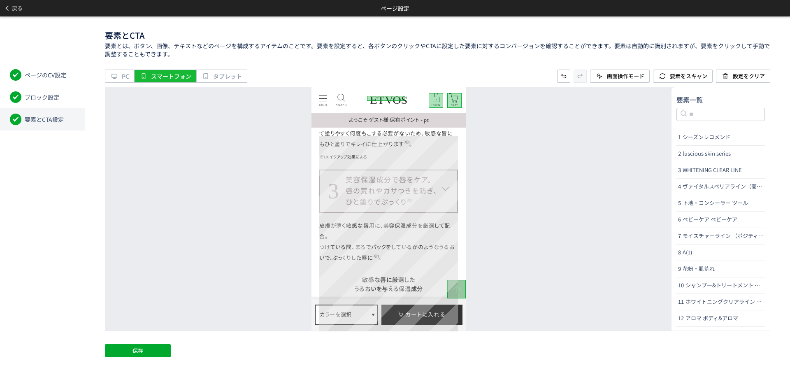
scroll to position [3704, 0]
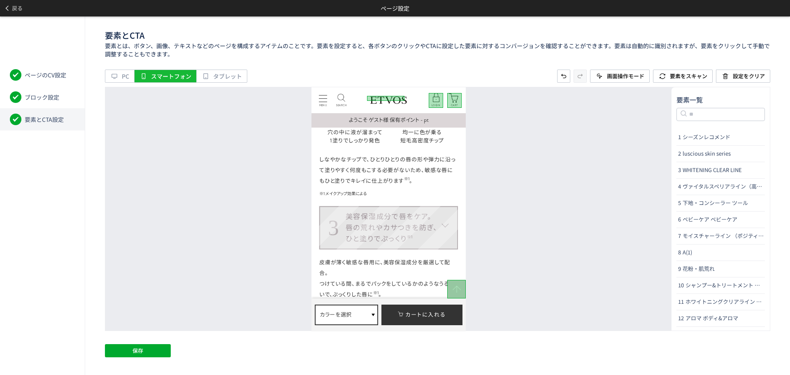
click at [448, 243] on dt "3 美容保湿成分で唇をケア。 唇の荒れやカサつきを防ぎ、 ひと塗りでぷっくり ※1" at bounding box center [388, 228] width 139 height 44
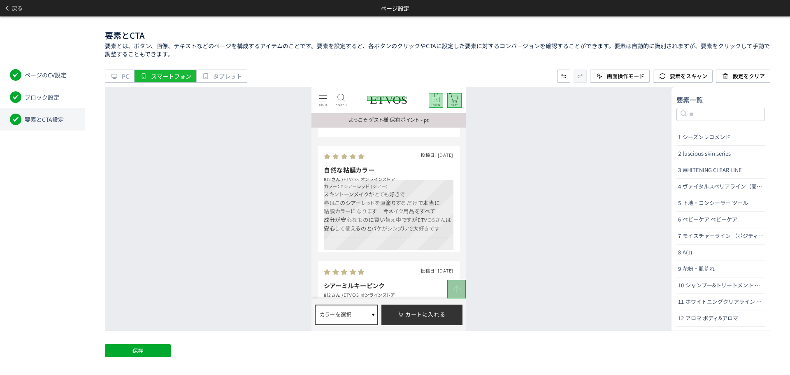
scroll to position [4610, 0]
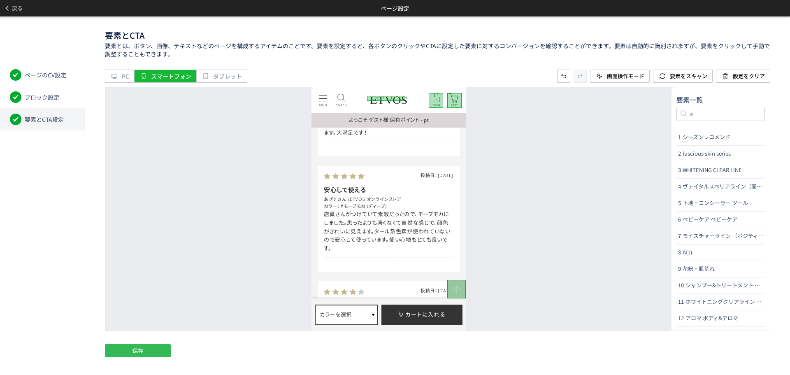
click at [140, 350] on span "保存" at bounding box center [138, 350] width 11 height 13
click at [20, 7] on span "戻る" at bounding box center [17, 8] width 11 height 13
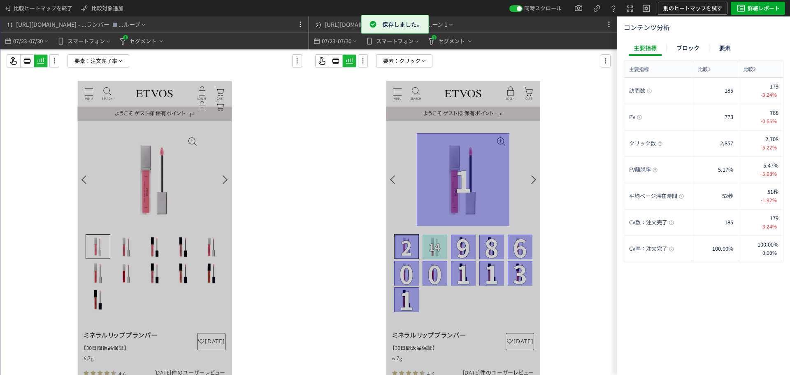
scroll to position [0, 0]
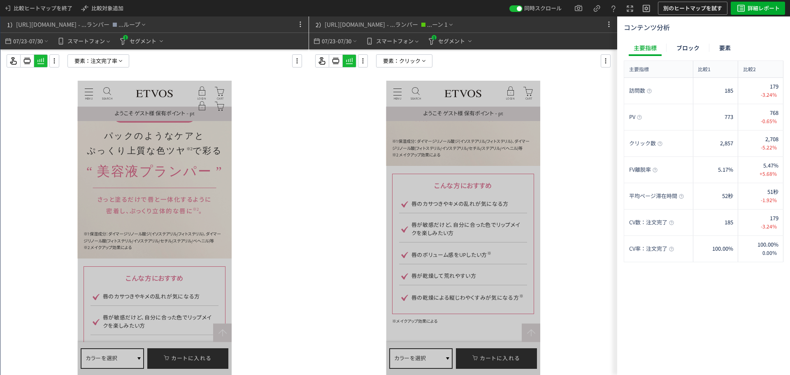
scroll to position [939, 0]
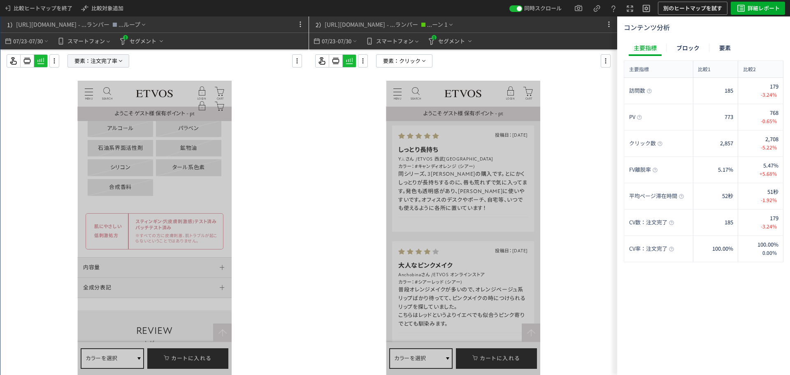
click at [103, 63] on span "注文完了率" at bounding box center [104, 61] width 27 height 12
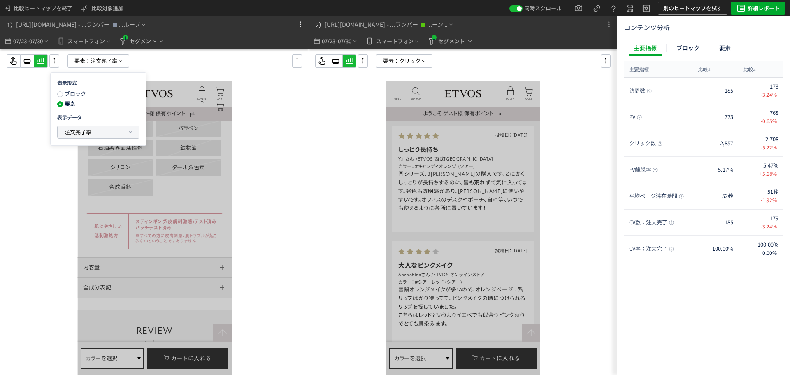
click at [75, 133] on span "注文完了率" at bounding box center [78, 132] width 27 height 8
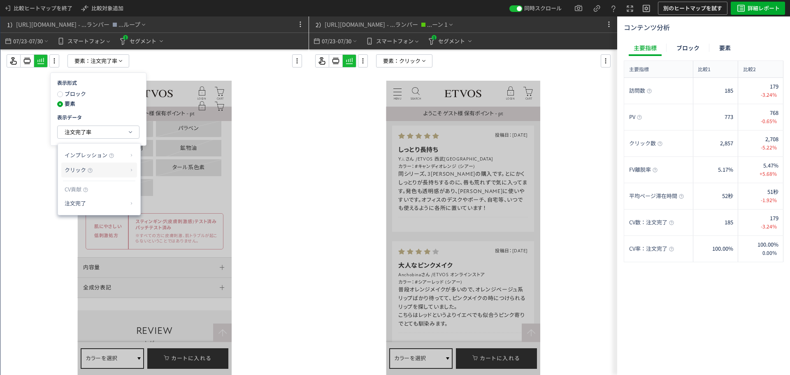
click at [81, 172] on span "クリック" at bounding box center [75, 170] width 21 height 8
click at [168, 189] on li "クリック率" at bounding box center [164, 189] width 44 height 15
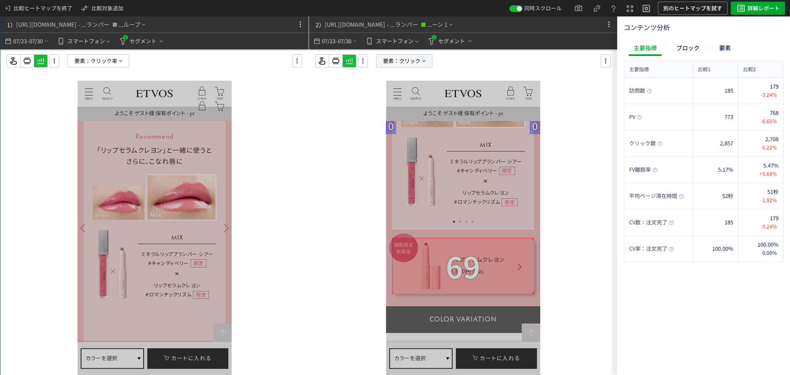
click at [414, 63] on span "クリック" at bounding box center [409, 61] width 21 height 12
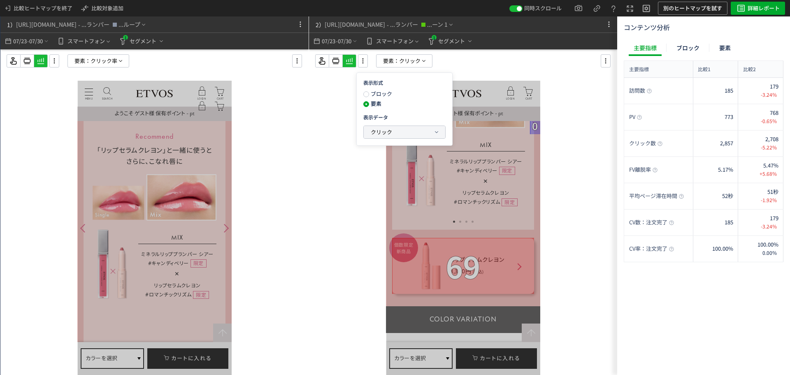
click at [405, 133] on button "クリック" at bounding box center [404, 132] width 81 height 12
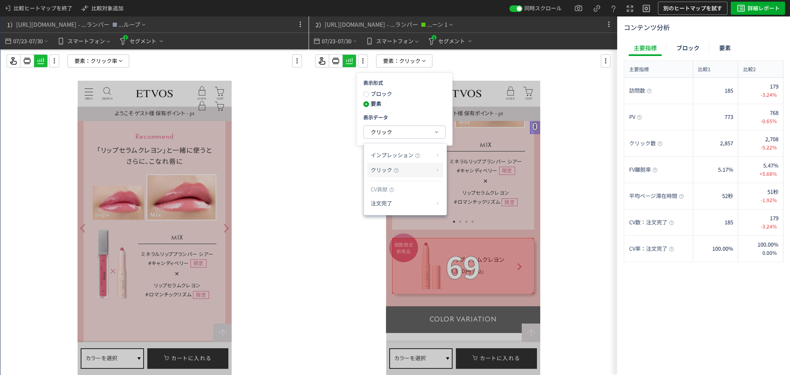
click at [391, 176] on p "クリック" at bounding box center [402, 170] width 63 height 14
click at [459, 193] on li "クリック率" at bounding box center [471, 189] width 44 height 15
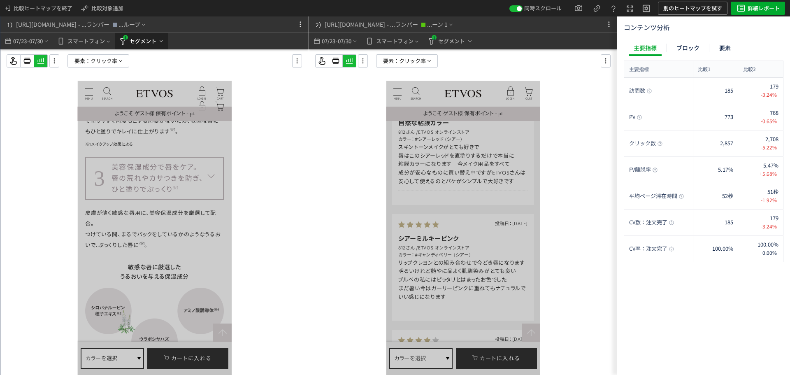
click at [160, 43] on icon "heatmap-top-bar" at bounding box center [161, 41] width 7 height 7
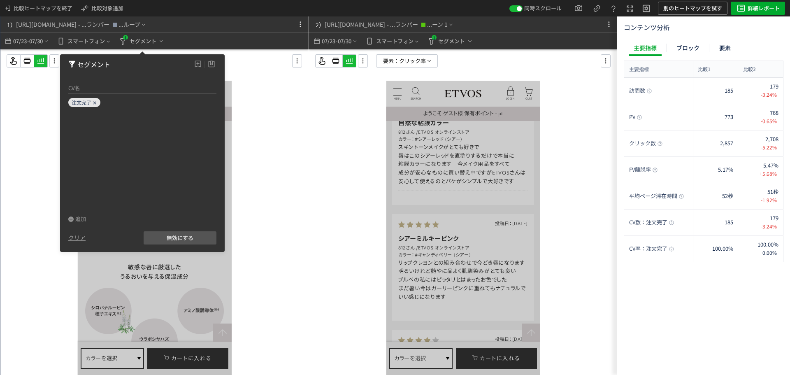
click at [89, 104] on span "注文完了" at bounding box center [82, 102] width 20 height 7
click at [95, 105] on icon at bounding box center [94, 102] width 5 height 5
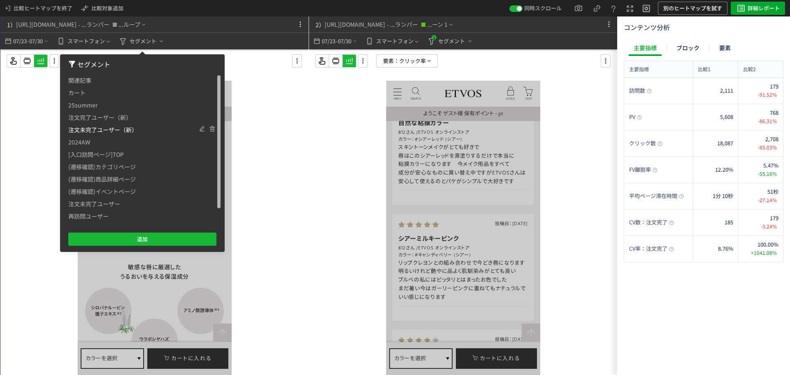
click at [100, 130] on span "注文未完了ユーザー（新）" at bounding box center [102, 129] width 69 height 12
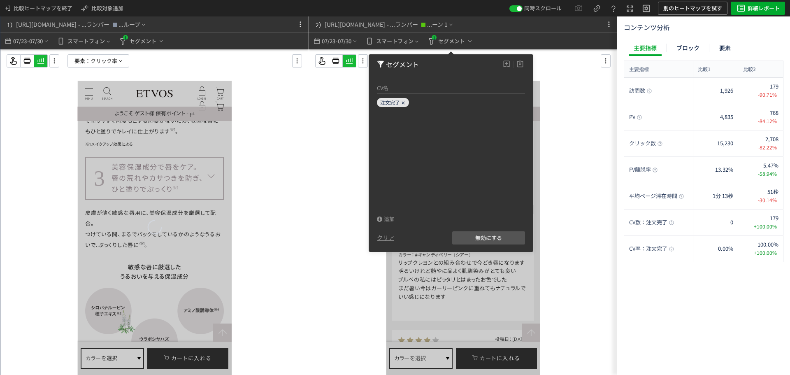
click at [401, 104] on icon at bounding box center [403, 102] width 5 height 5
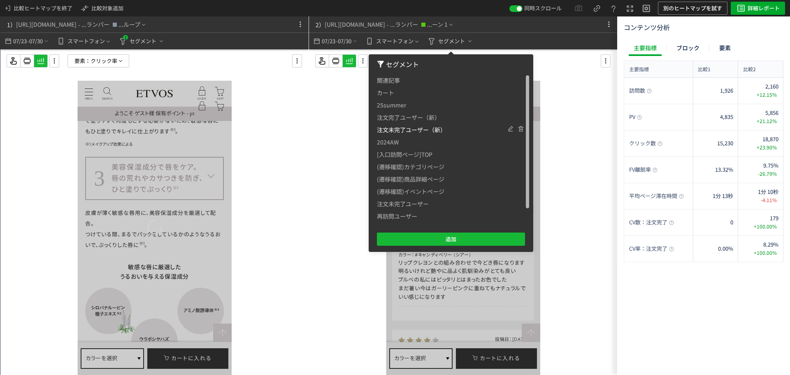
click at [404, 126] on span "注文未完了ユーザー（新）" at bounding box center [411, 129] width 69 height 12
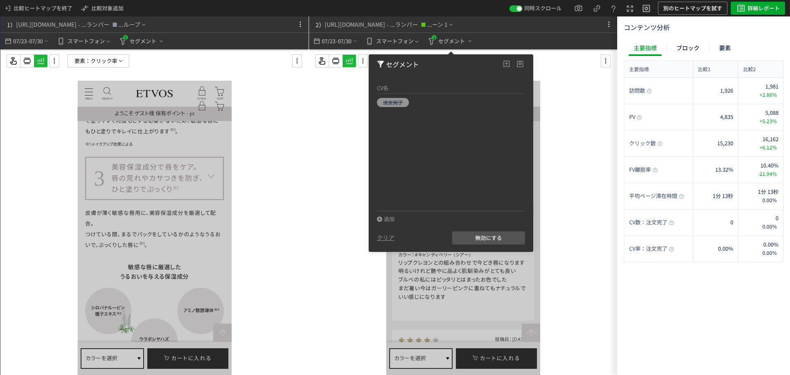
click at [552, 123] on div at bounding box center [463, 228] width 308 height 359
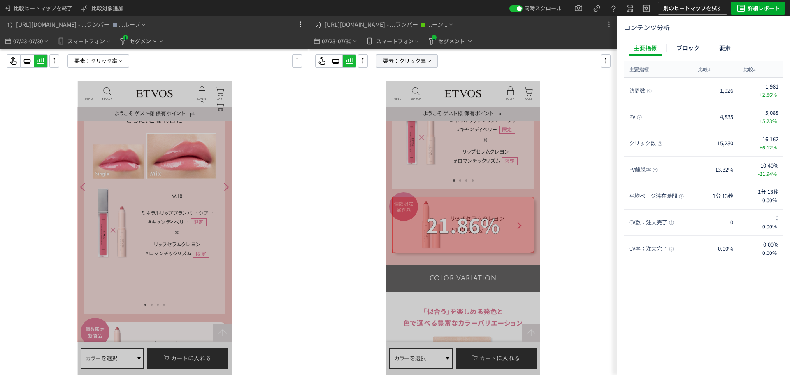
click at [419, 58] on span "クリック率" at bounding box center [412, 61] width 27 height 12
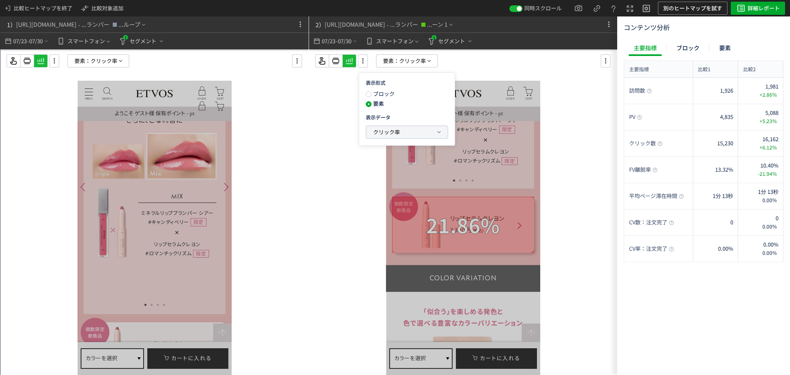
click at [373, 138] on div "クリック率" at bounding box center [407, 132] width 82 height 13
click at [375, 134] on span "クリック率" at bounding box center [386, 132] width 27 height 8
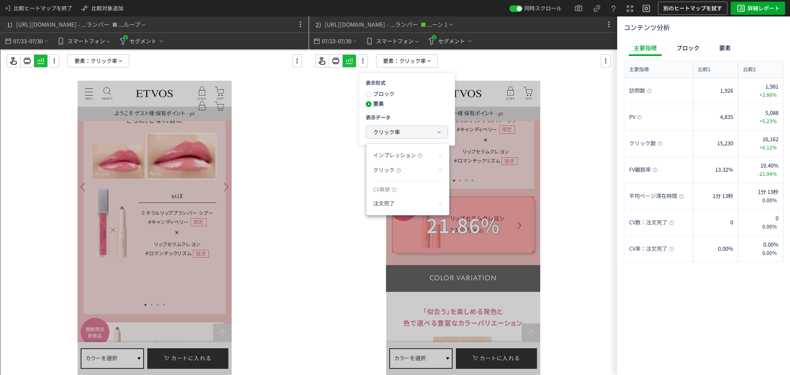
click at [375, 134] on span "クリック率" at bounding box center [386, 132] width 27 height 8
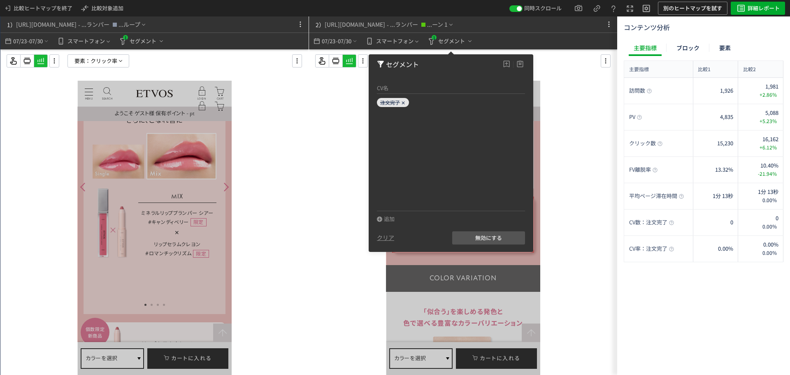
click at [398, 106] on div "注文完了" at bounding box center [393, 102] width 32 height 9
click at [403, 102] on icon at bounding box center [403, 102] width 5 height 5
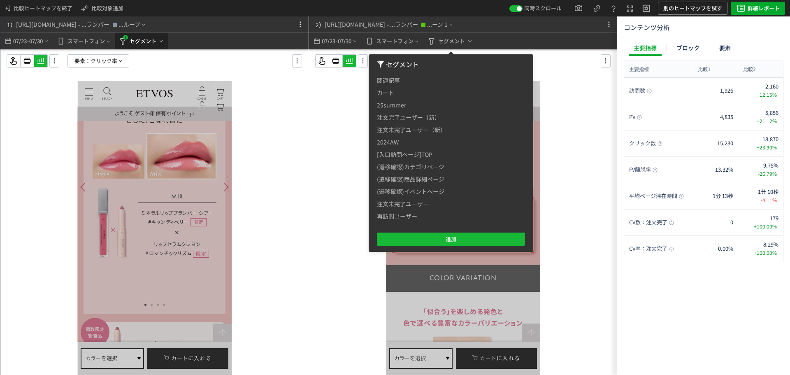
click at [141, 37] on span "セグメント" at bounding box center [143, 41] width 27 height 13
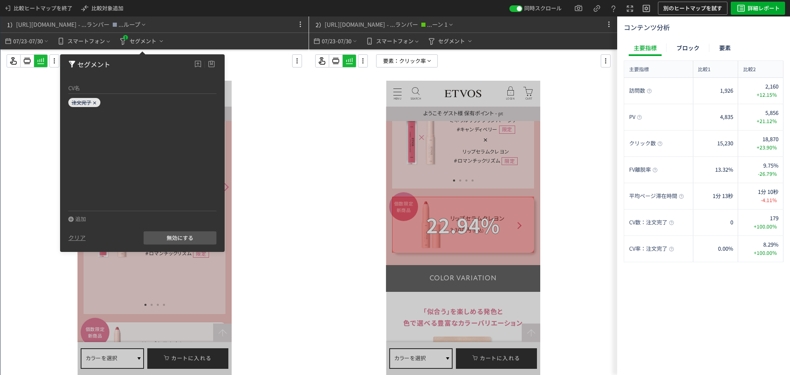
click at [98, 101] on div "注文完了" at bounding box center [84, 102] width 32 height 9
click at [97, 104] on icon at bounding box center [94, 102] width 5 height 5
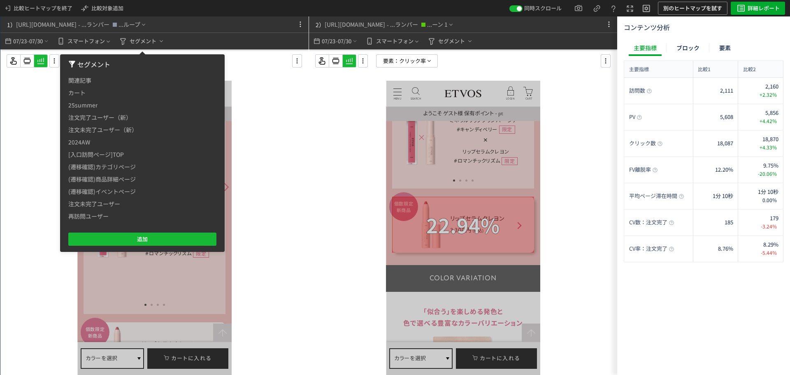
click at [254, 158] on div at bounding box center [154, 228] width 308 height 359
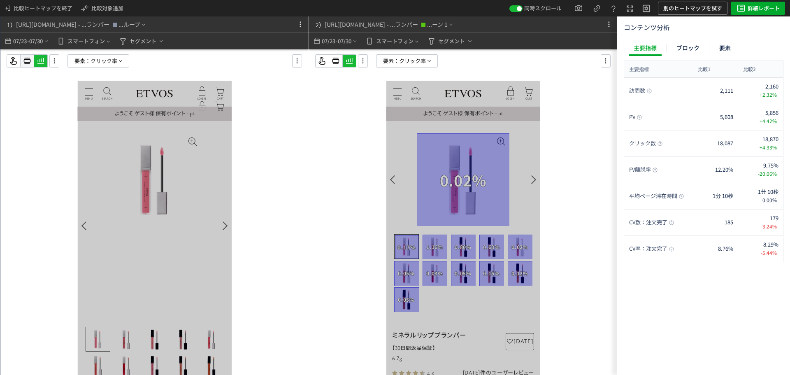
click at [30, 64] on icon at bounding box center [27, 61] width 10 height 10
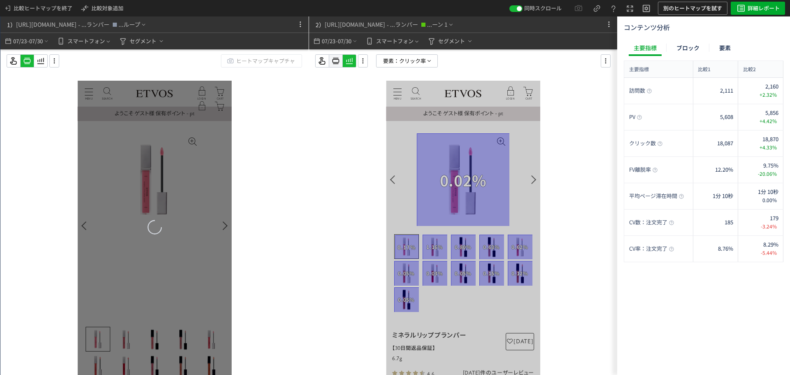
click at [31, 63] on use at bounding box center [27, 61] width 7 height 6
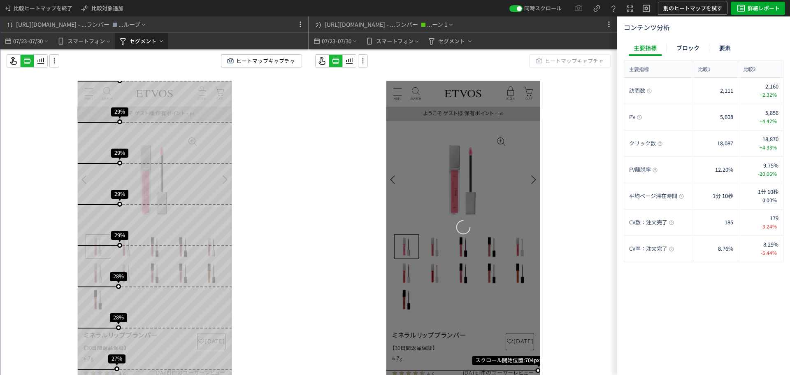
click at [141, 40] on span "セグメント" at bounding box center [143, 41] width 27 height 13
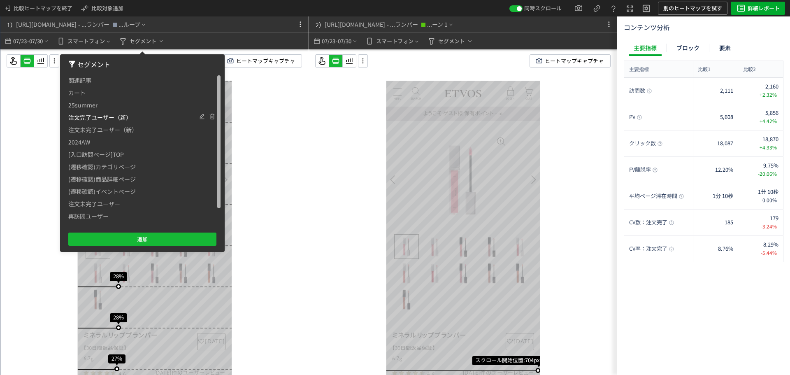
click at [100, 115] on span "注文完了ユーザー（新）" at bounding box center [99, 117] width 63 height 12
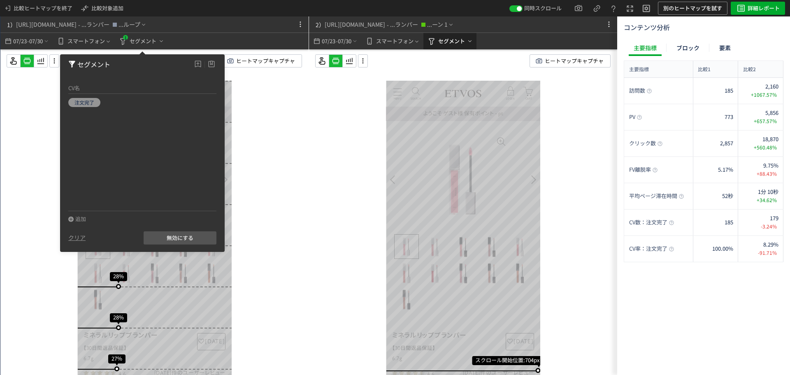
click at [46, 335] on span "セグメント" at bounding box center [37, 344] width 18 height 18
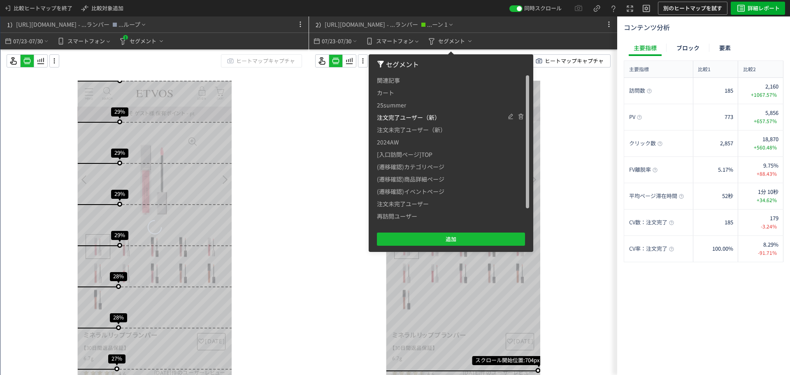
click at [401, 113] on span "注文完了ユーザー（新）" at bounding box center [408, 117] width 63 height 12
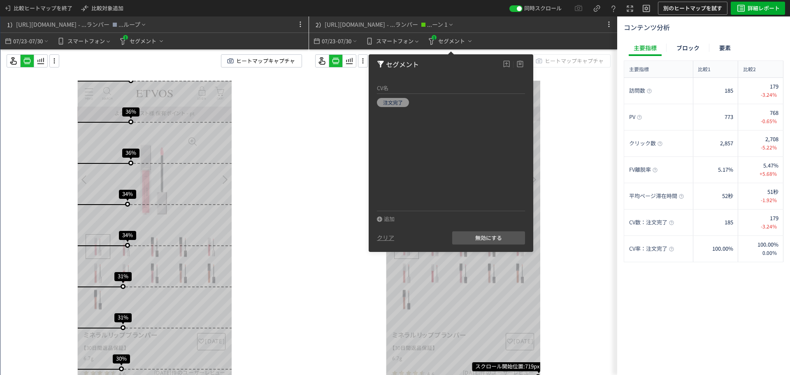
click at [341, 231] on div "スクロール開始位置:719px スクロール到達率 92% スクロール到達率 90% スクロール到達率 89% スクロール到達率 89% スクロール到達率 88…" at bounding box center [463, 228] width 308 height 359
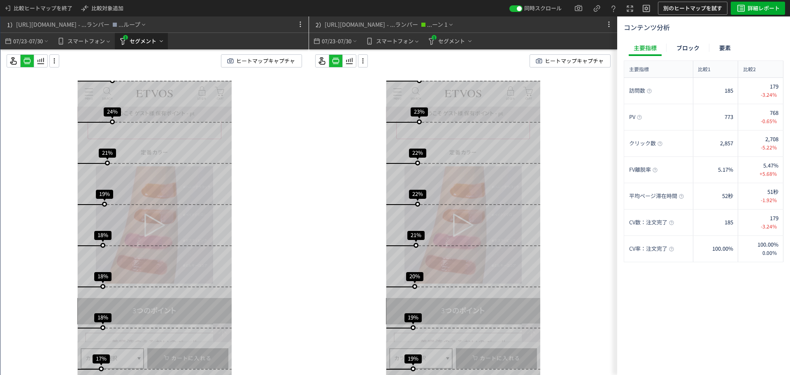
click at [158, 44] on span "セグメント" at bounding box center [146, 41] width 37 height 10
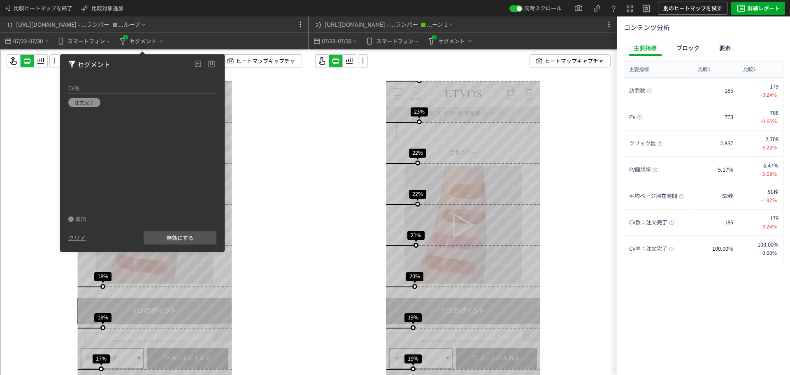
click at [282, 183] on div "スクロール開始位置:713px スクロール到達率 94% スクロール到達率 93% スクロール到達率 93% スクロール到達率 92% スクロール到達率 92…" at bounding box center [154, 228] width 308 height 359
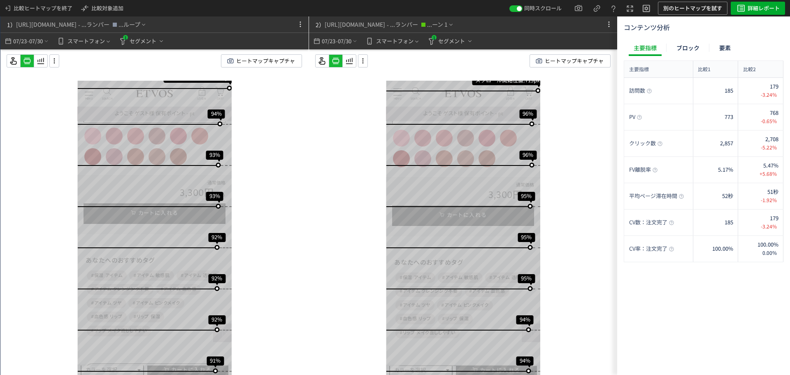
scroll to position [288, 0]
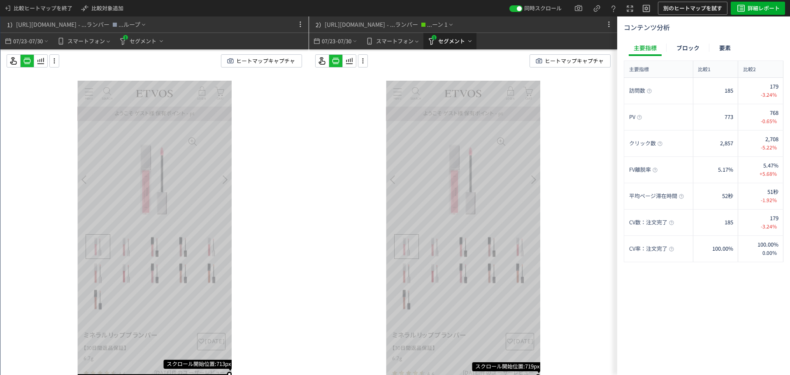
click at [46, 335] on span "セグメント" at bounding box center [37, 344] width 18 height 18
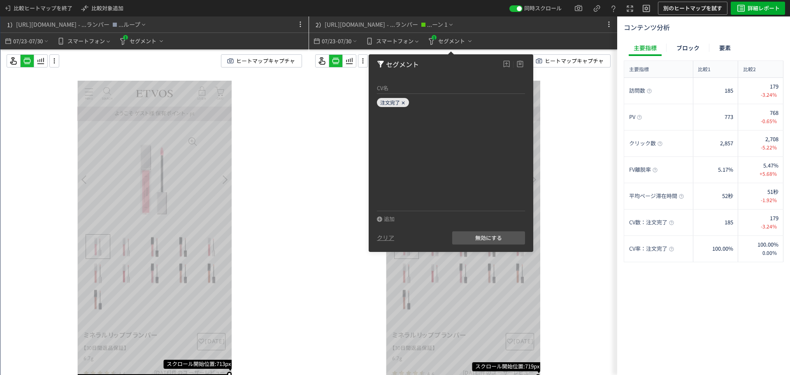
click at [404, 103] on icon at bounding box center [403, 102] width 5 height 5
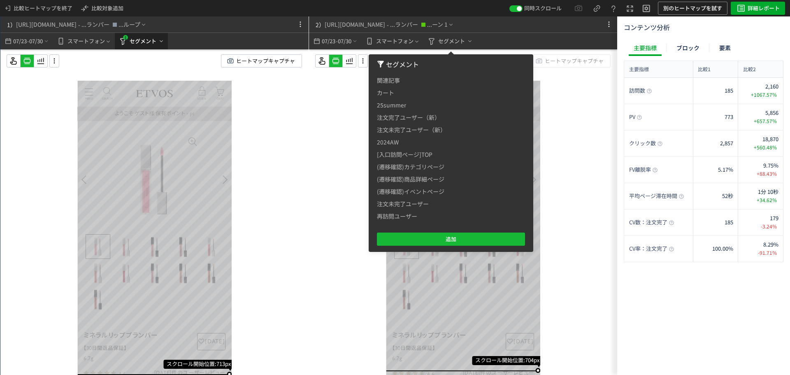
click at [141, 39] on span "セグメント" at bounding box center [143, 41] width 27 height 13
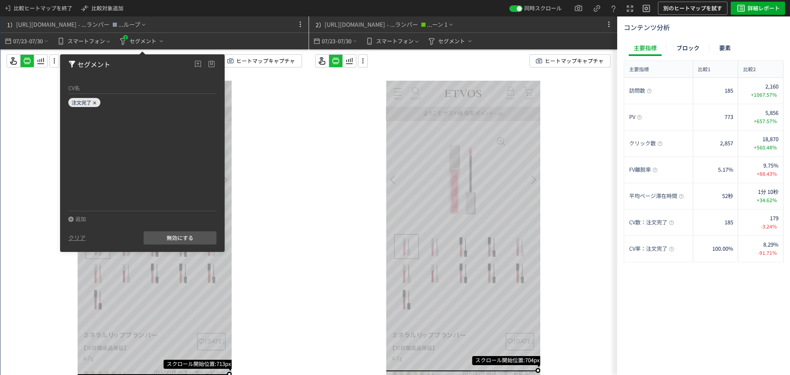
click at [96, 103] on icon at bounding box center [94, 102] width 5 height 5
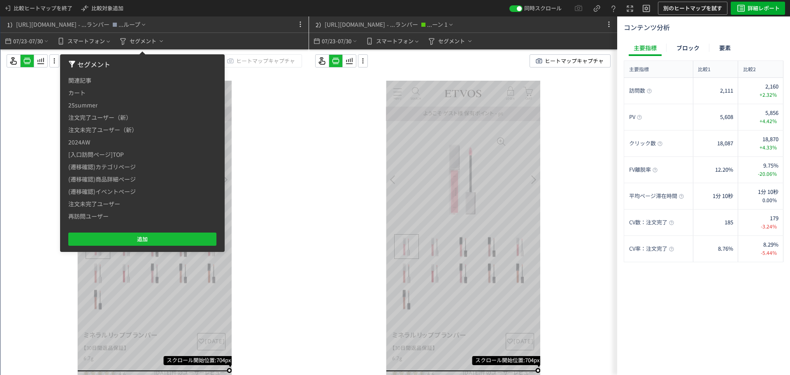
click at [277, 219] on div "スクロール開始位置:704px スクロール到達率 94% スクロール到達率 93% スクロール到達率 93% スクロール到達率 92% スクロール到達率 92…" at bounding box center [154, 228] width 308 height 359
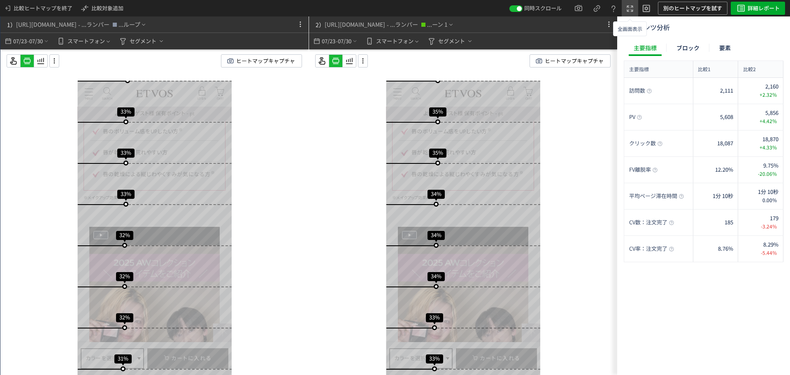
click at [635, 9] on button at bounding box center [630, 8] width 16 height 16
